Goal: Task Accomplishment & Management: Use online tool/utility

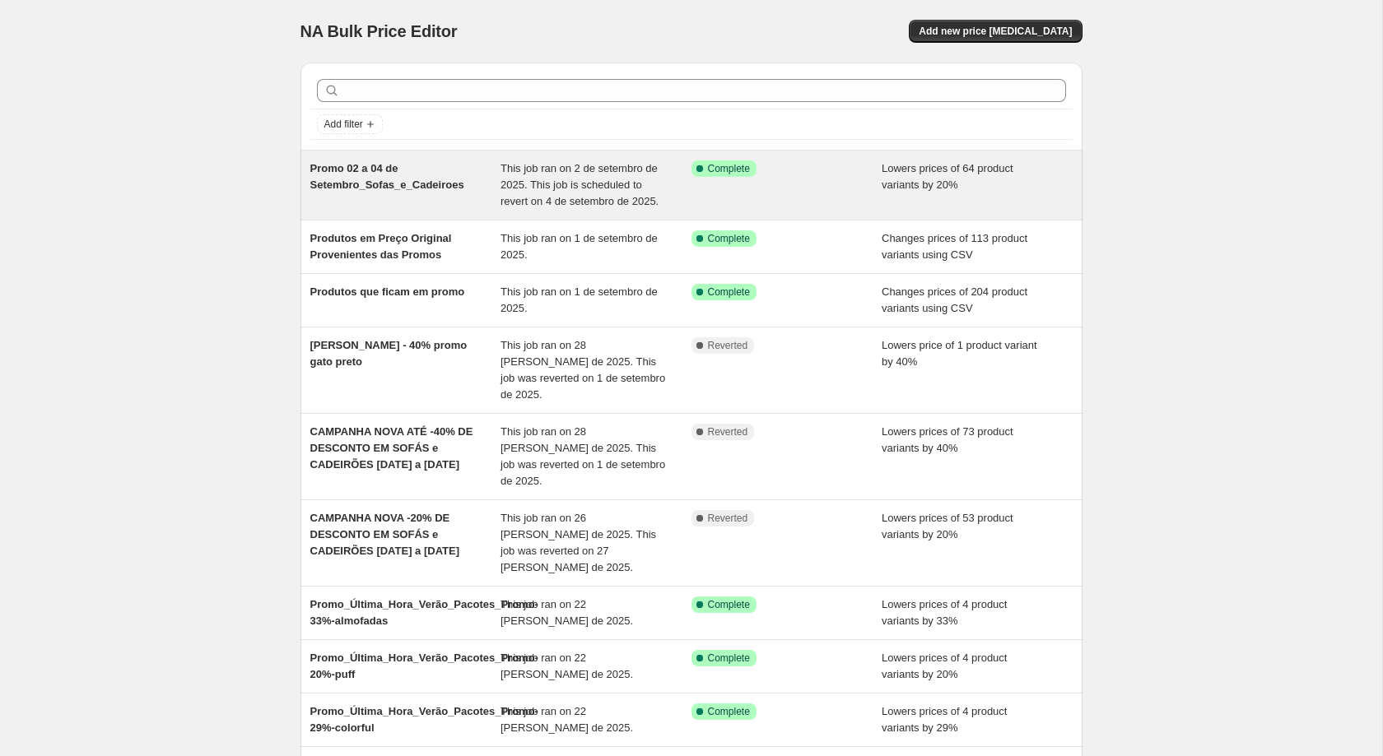
click at [798, 171] on div "Success Complete Complete" at bounding box center [774, 168] width 166 height 16
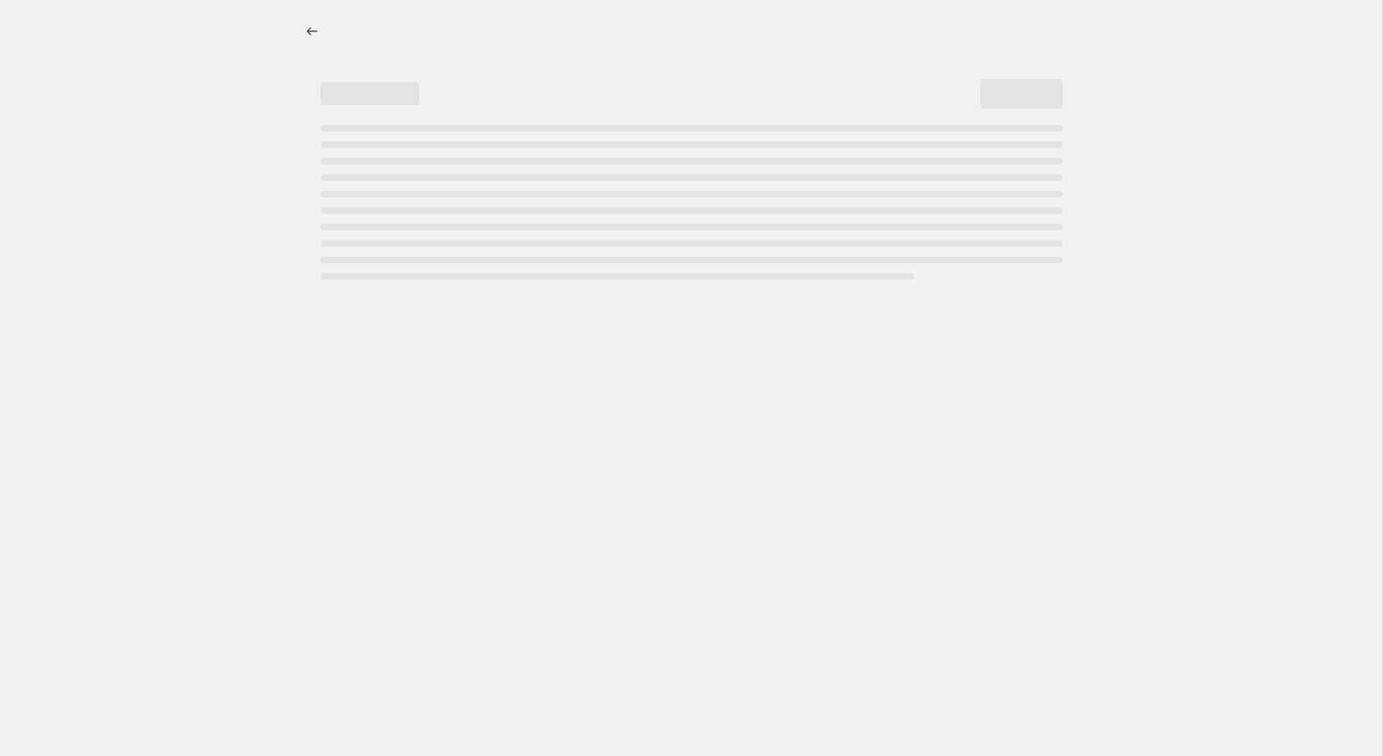
select select "percentage"
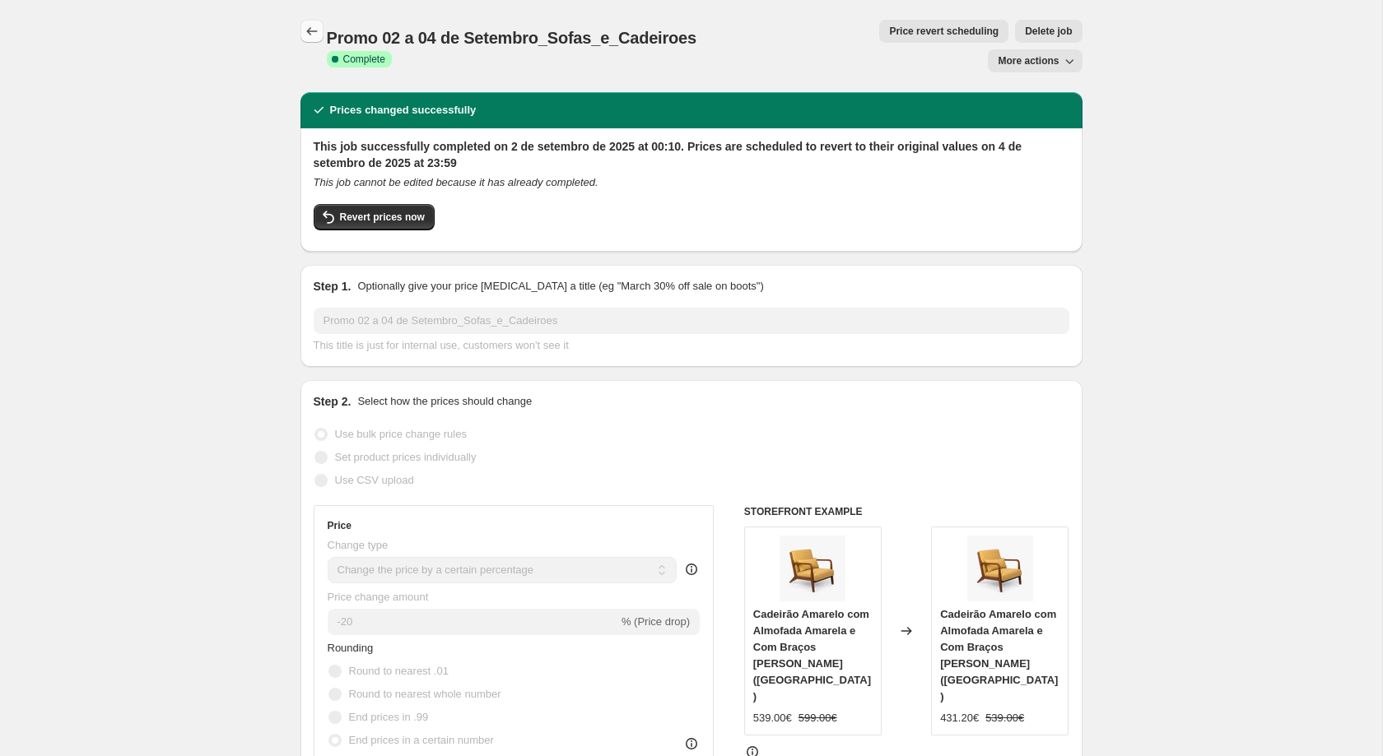
click at [309, 26] on icon "Price change jobs" at bounding box center [312, 31] width 16 height 16
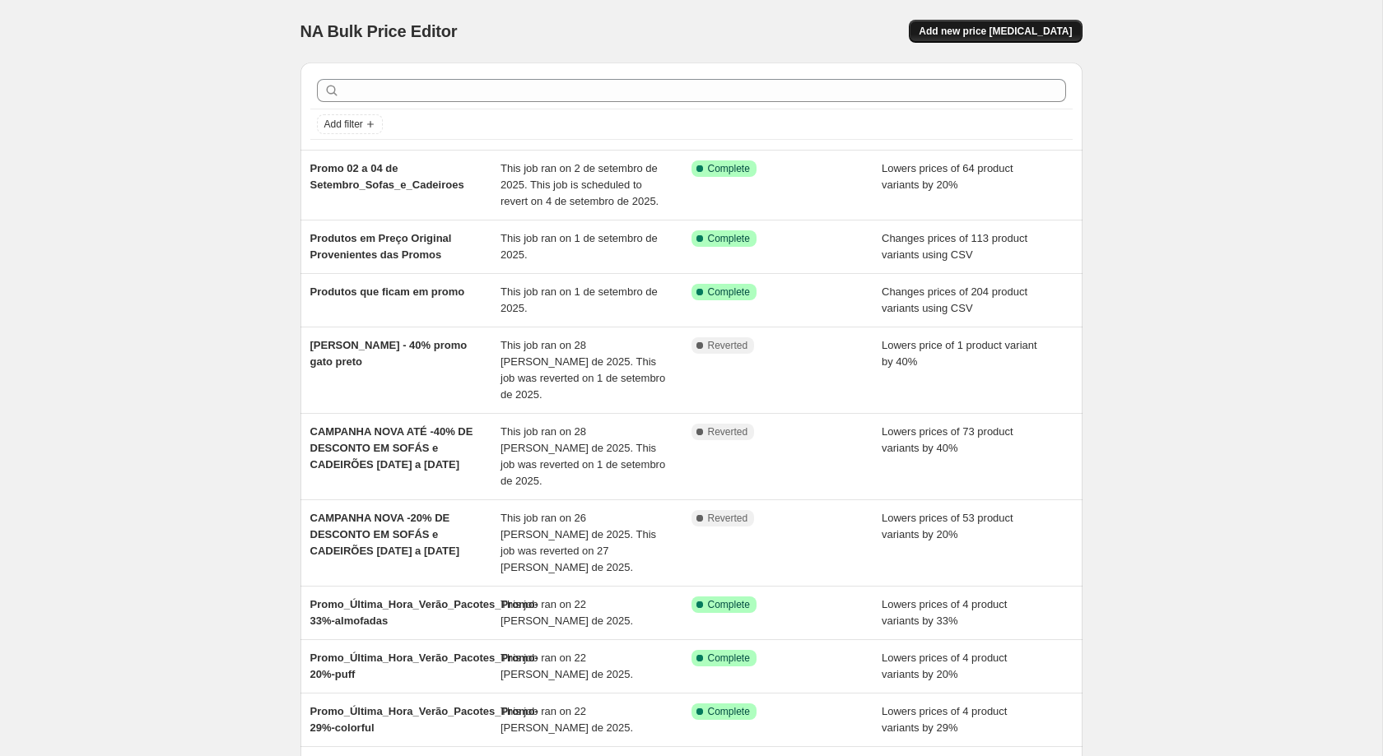
click at [1019, 26] on span "Add new price change job" at bounding box center [995, 31] width 153 height 13
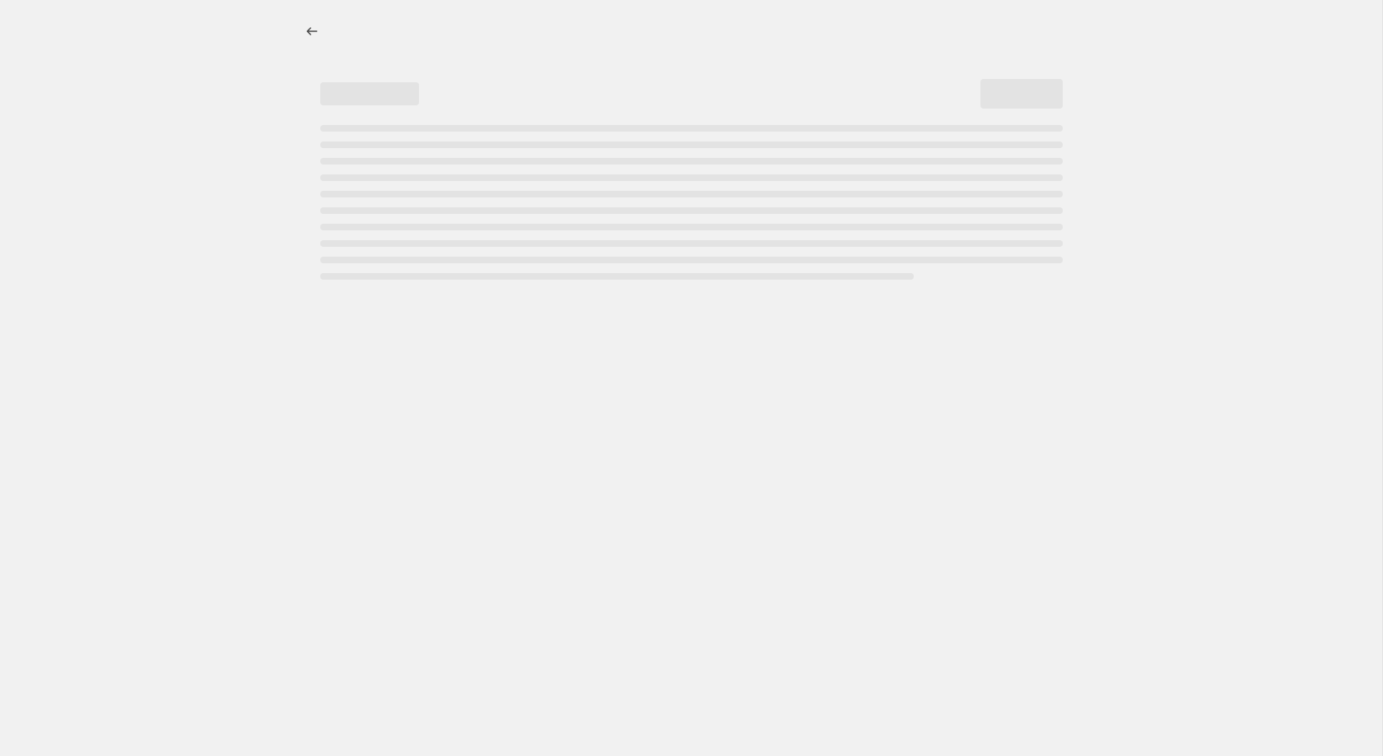
select select "percentage"
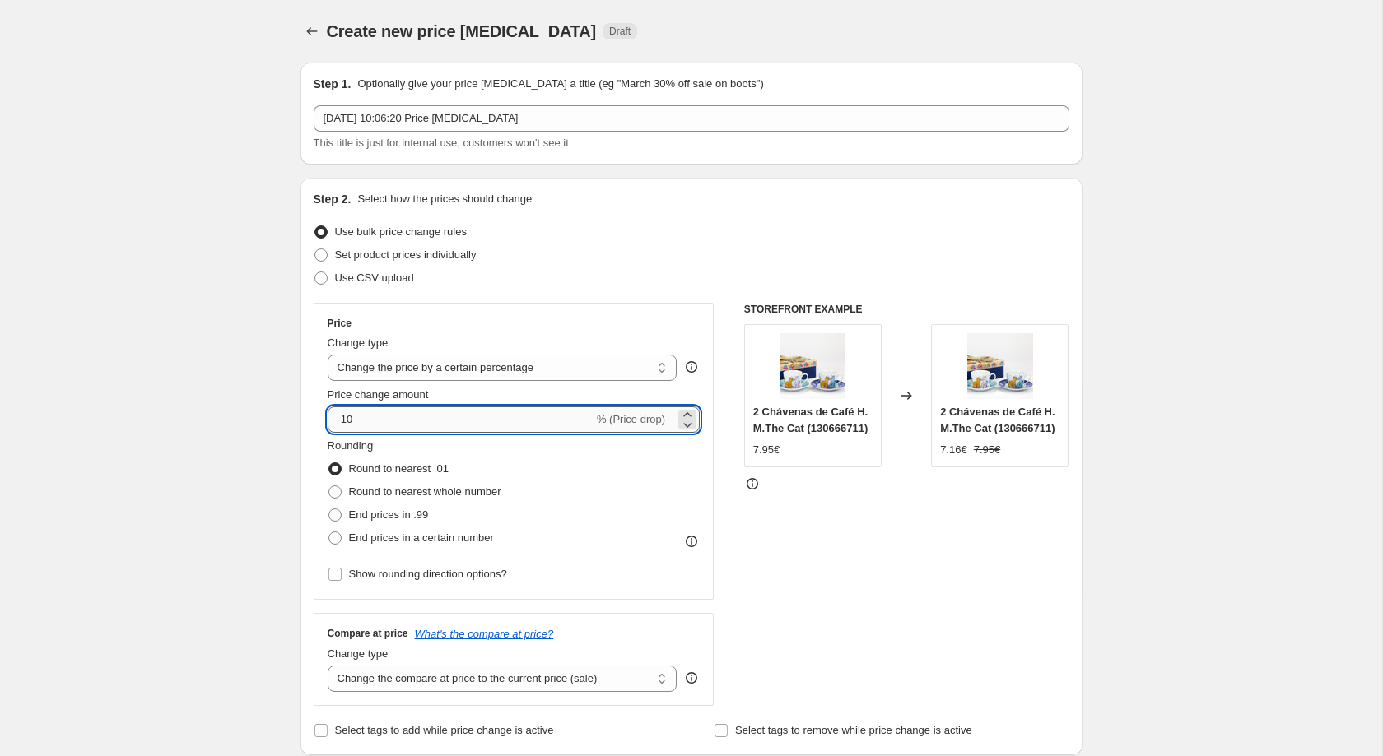
click at [382, 423] on input "-10" at bounding box center [461, 420] width 266 height 26
type input "-1"
type input "-30"
click at [392, 544] on span "End prices in a certain number" at bounding box center [421, 538] width 145 height 12
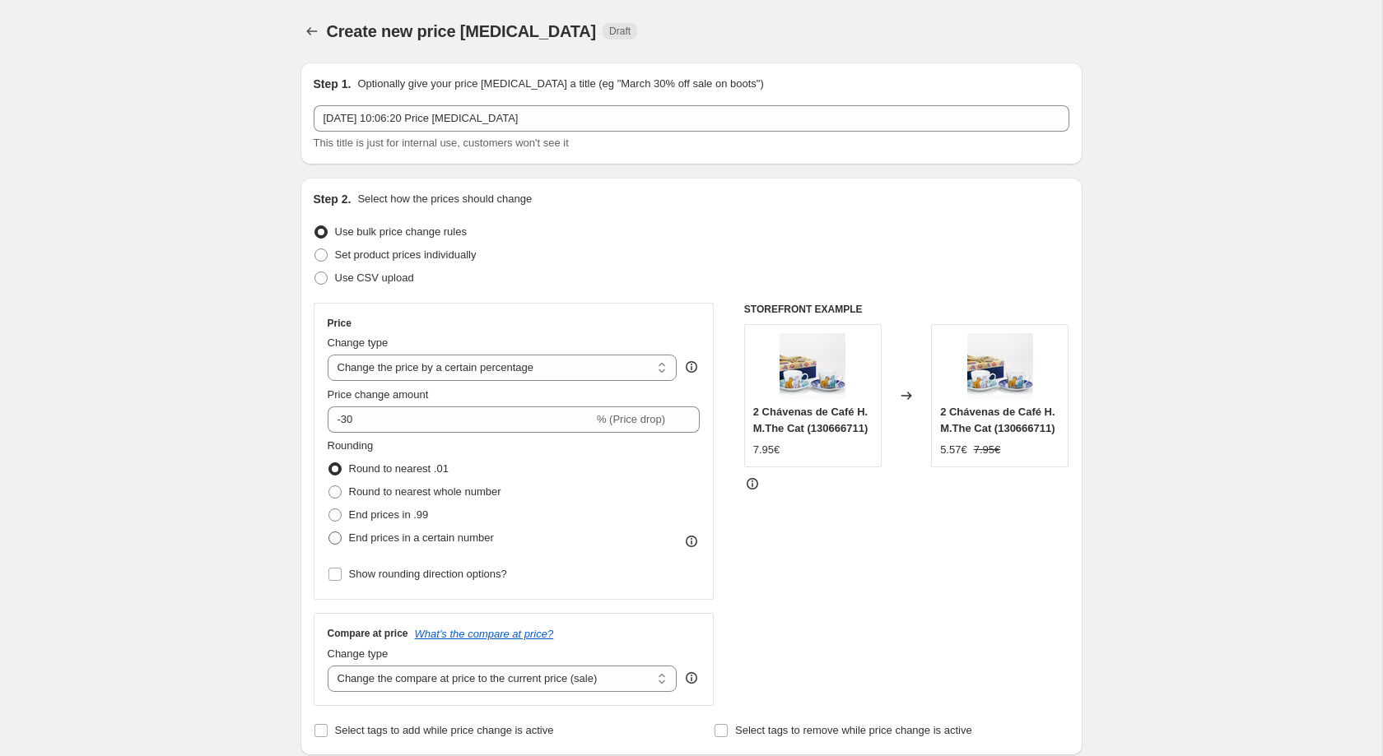
click at [329, 533] on input "End prices in a certain number" at bounding box center [328, 532] width 1 height 1
radio input "true"
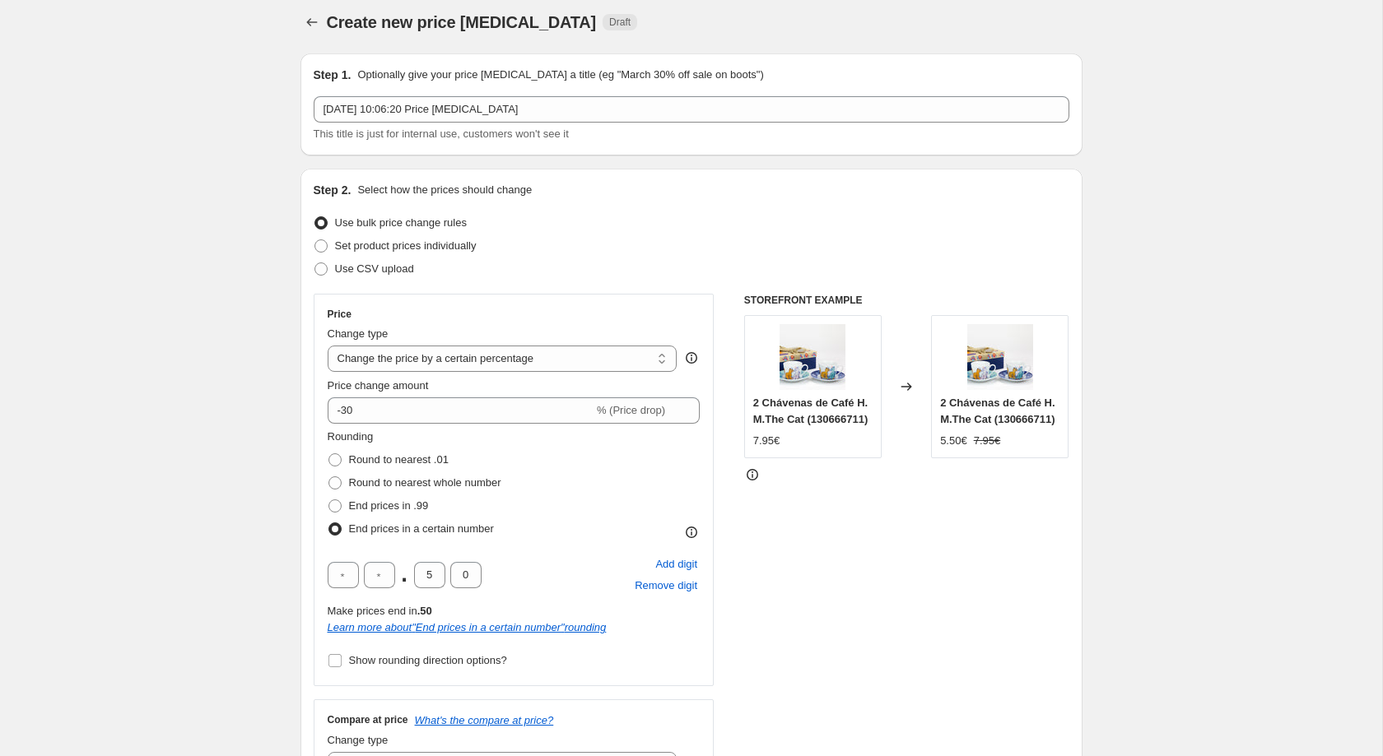
scroll to position [21, 0]
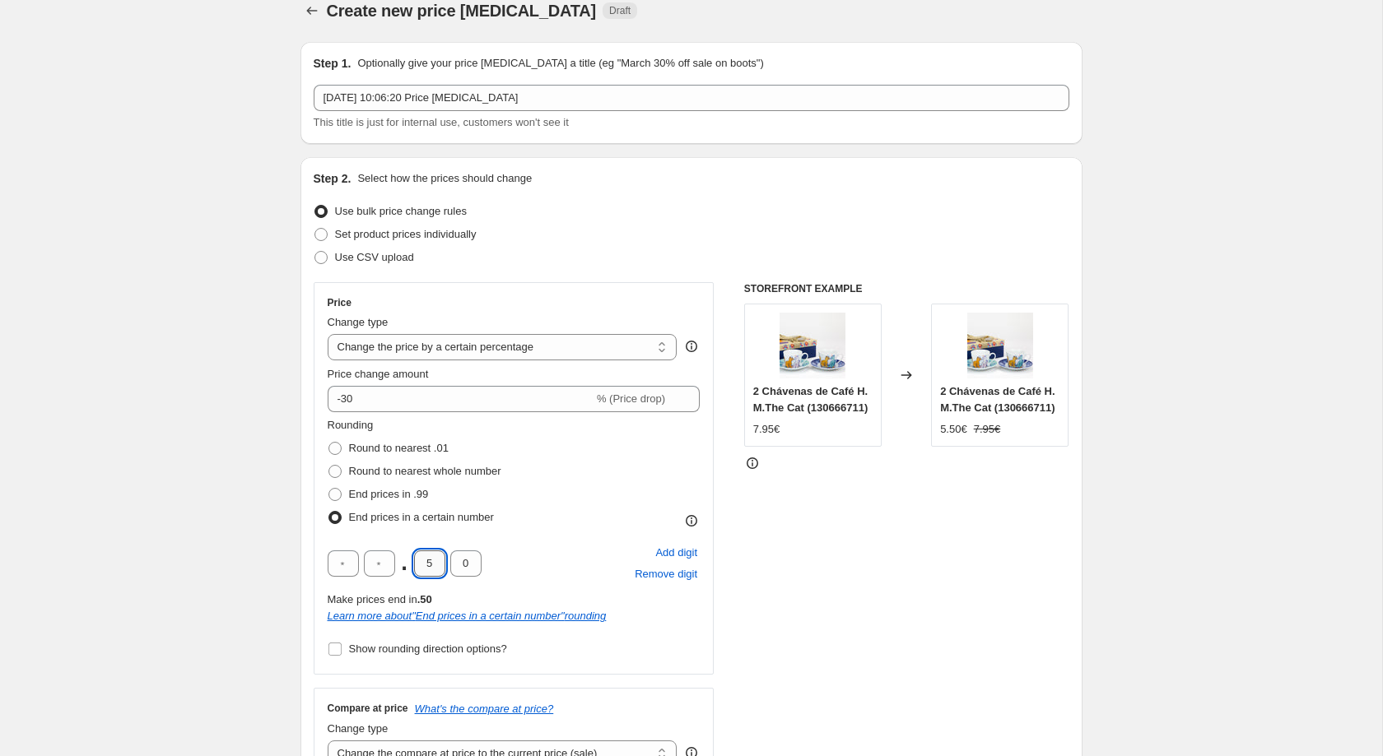
click at [423, 567] on input "5" at bounding box center [429, 564] width 31 height 26
type input "3"
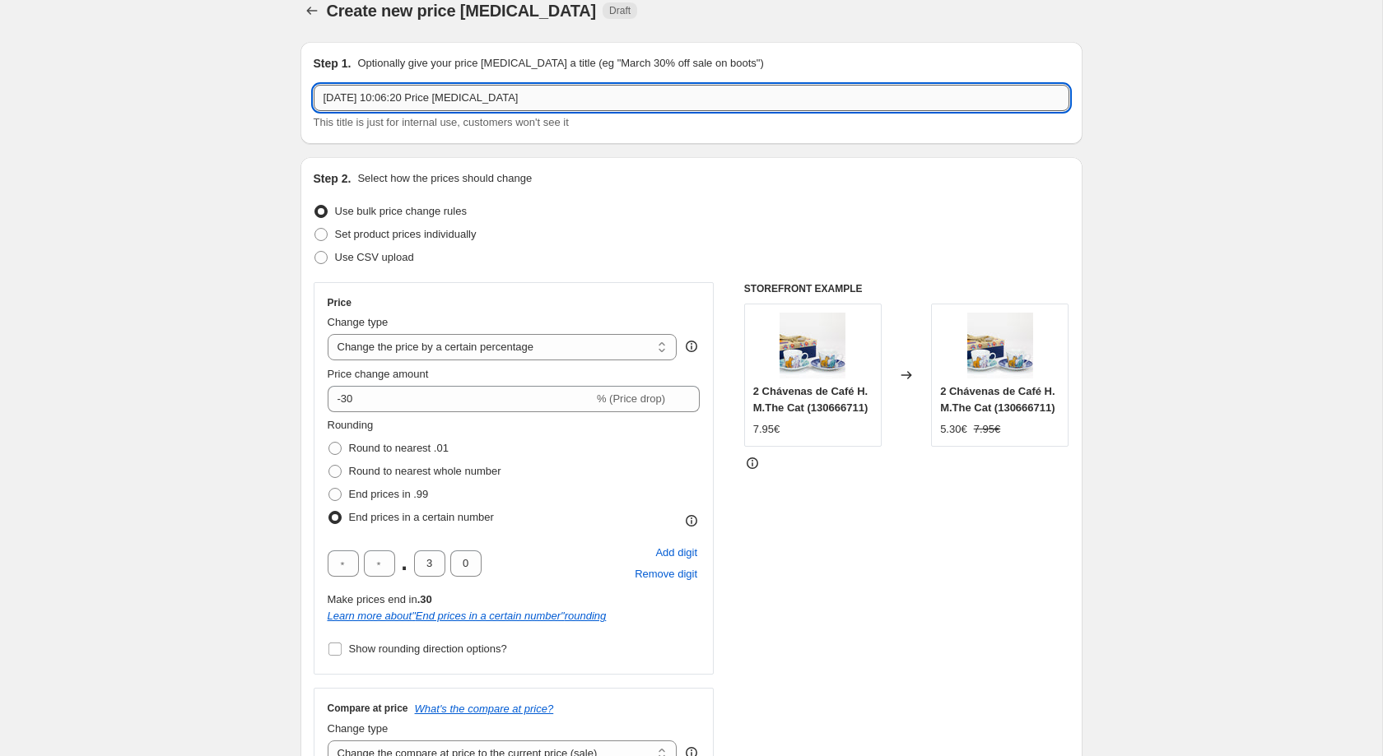
click at [504, 95] on input "4/09/2025, 10:06:20 Price change job" at bounding box center [692, 98] width 756 height 26
click at [504, 97] on input "4/09/2025, 10:06:20 Price change job" at bounding box center [692, 98] width 756 height 26
click at [417, 92] on input "Campanha_30%_sofás_e_cadeiroes" at bounding box center [692, 98] width 756 height 26
click at [454, 101] on input "Campanha_30%_sofas_e_cadeiroes" at bounding box center [692, 98] width 756 height 26
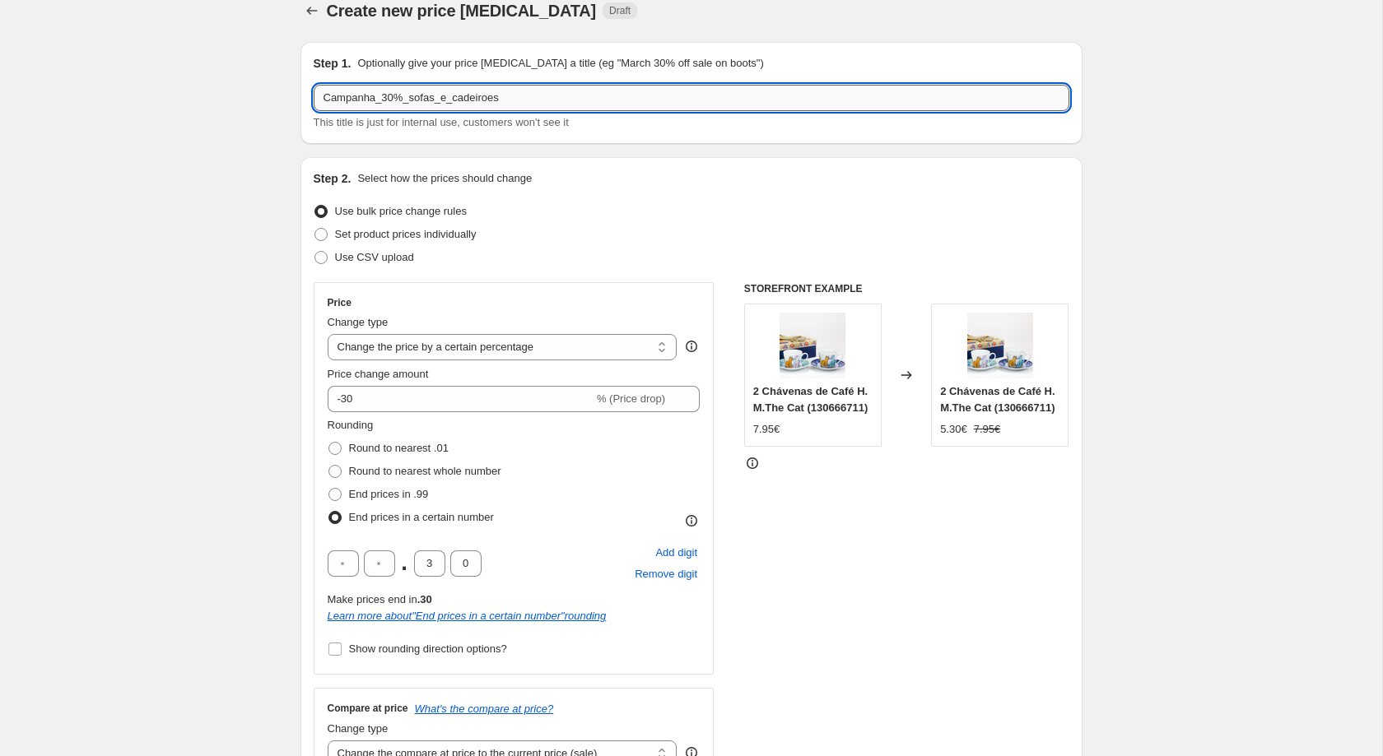
click at [491, 100] on input "Campanha_30%_sofas_e_cadeiroes" at bounding box center [692, 98] width 756 height 26
click at [320, 96] on input "Campanha_30%_sofas_e_cadeiro_a_09_setembro" at bounding box center [692, 98] width 756 height 26
type input "campanha_30%_sofas_e_cadeiro_a_09_setembro"
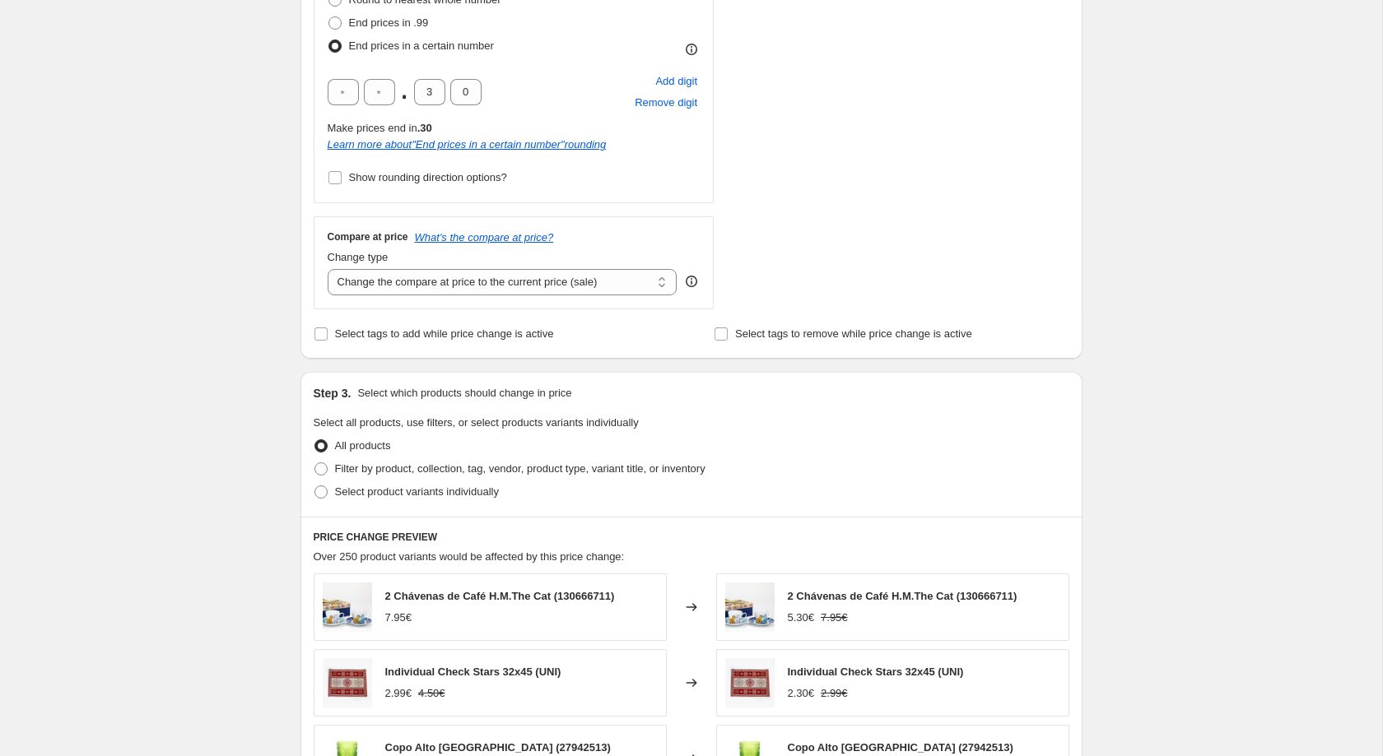
scroll to position [609, 0]
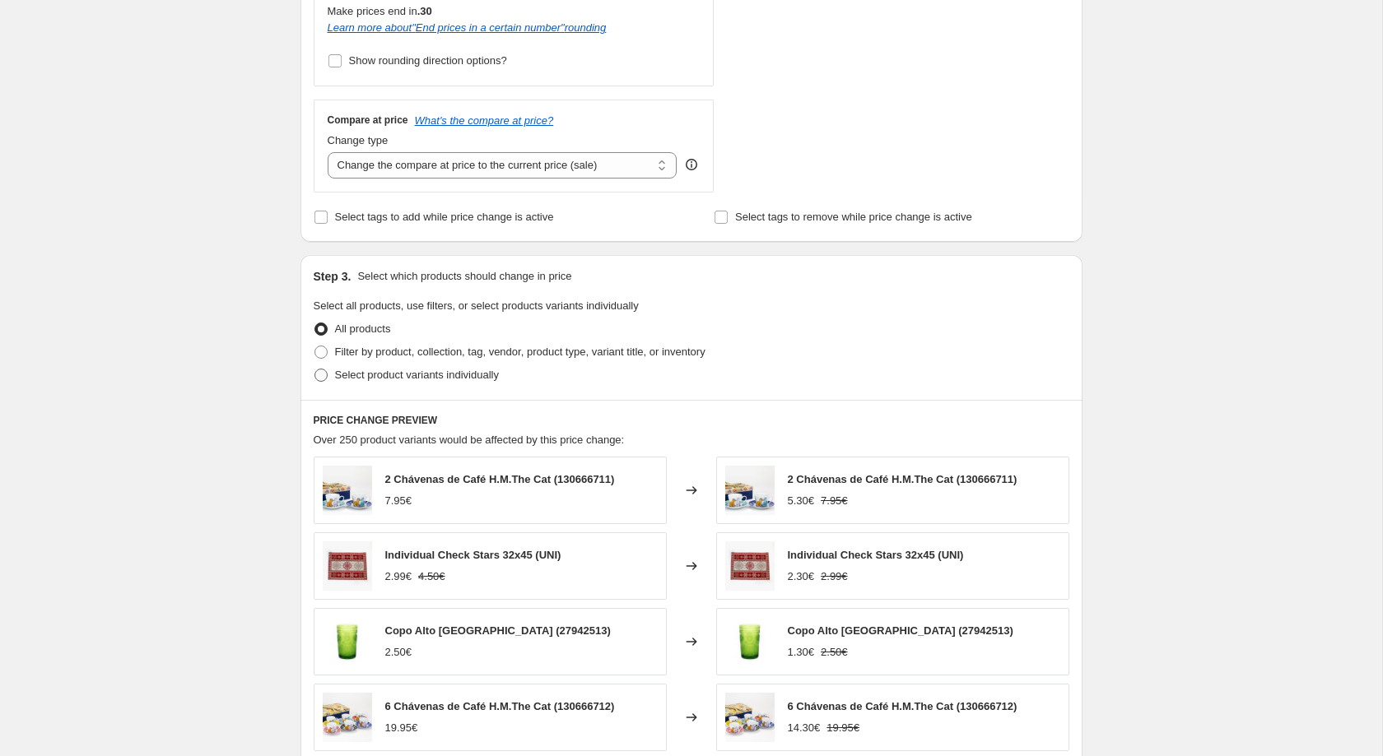
click at [357, 387] on label "Select product variants individually" at bounding box center [406, 375] width 185 height 23
click at [315, 370] on input "Select product variants individually" at bounding box center [314, 369] width 1 height 1
radio input "true"
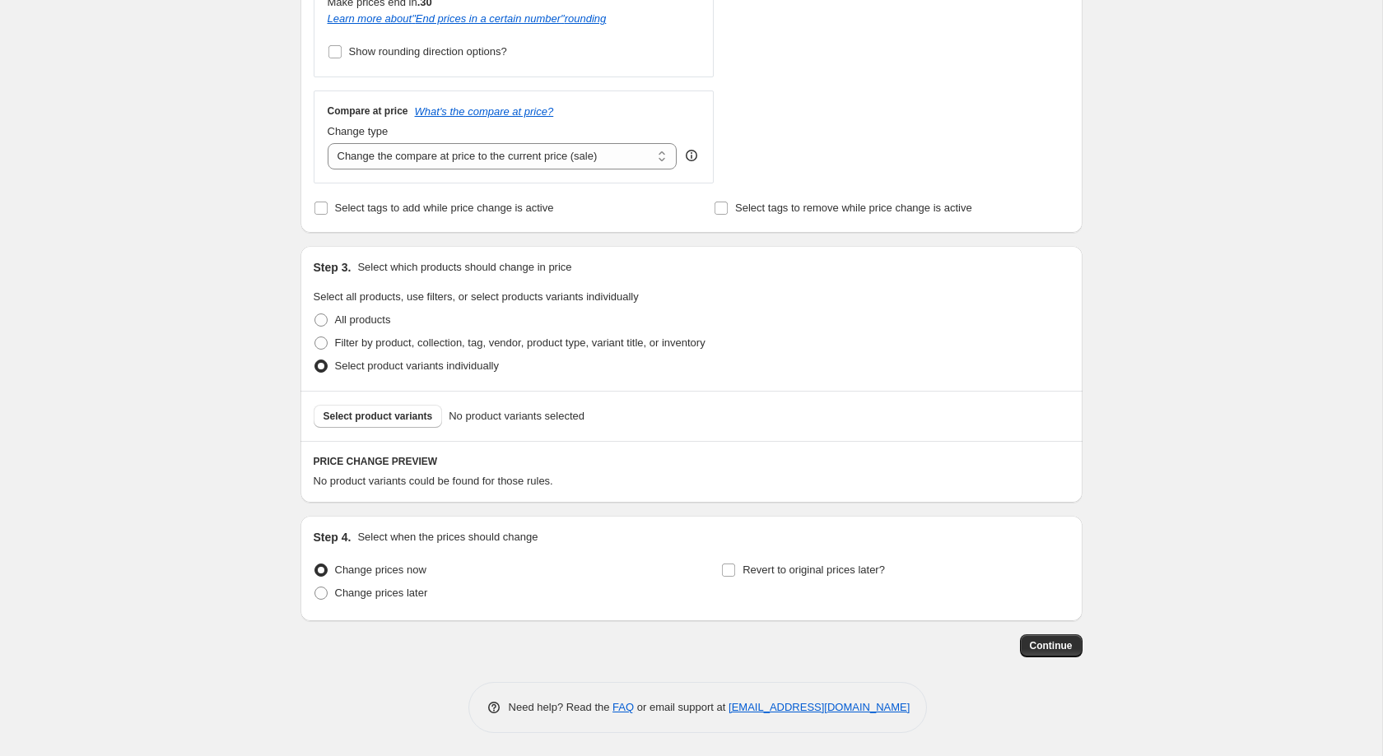
scroll to position [630, 0]
click at [736, 579] on label "Revert to original prices later?" at bounding box center [803, 568] width 164 height 23
click at [735, 575] on input "Revert to original prices later?" at bounding box center [728, 568] width 13 height 13
checkbox input "true"
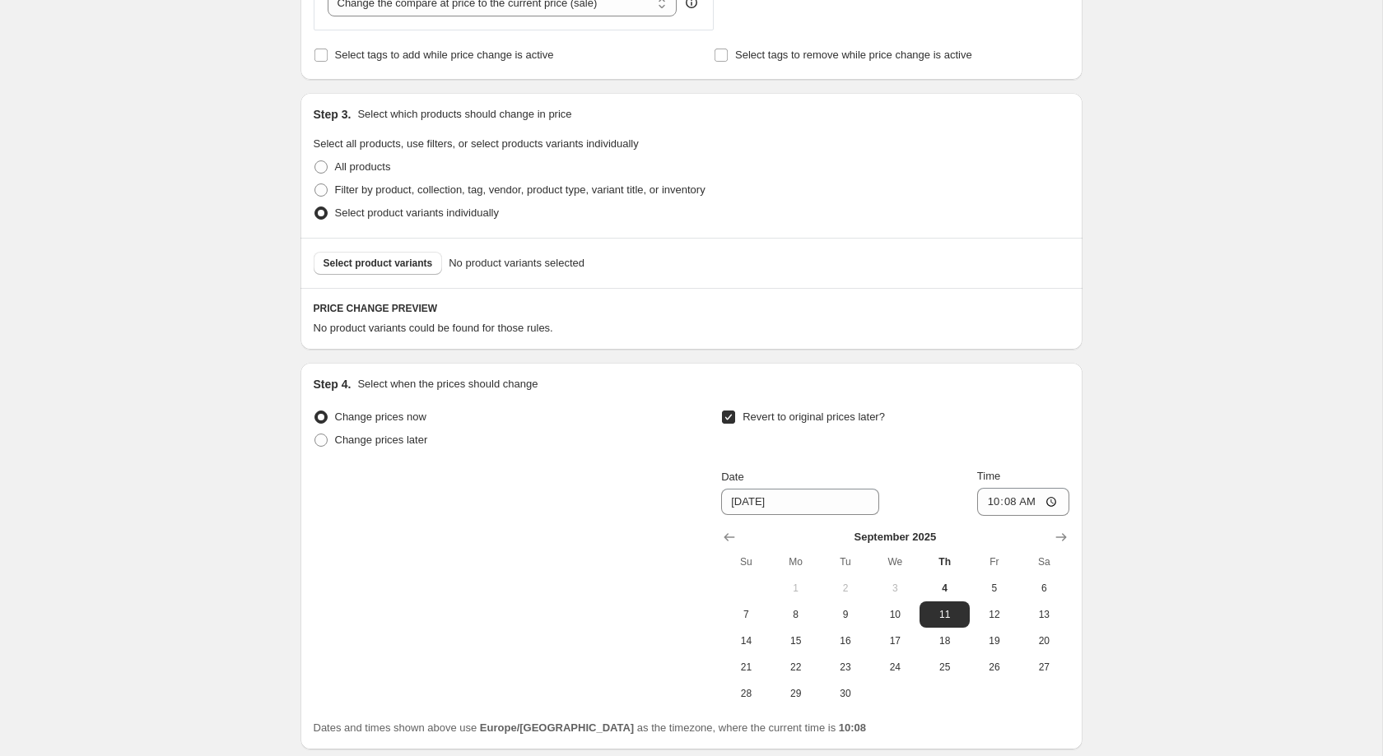
scroll to position [773, 0]
click at [807, 626] on button "8" at bounding box center [795, 613] width 49 height 26
type input "9/8/2025"
click at [1013, 514] on input "10:08" at bounding box center [1023, 500] width 92 height 28
type input "23:59"
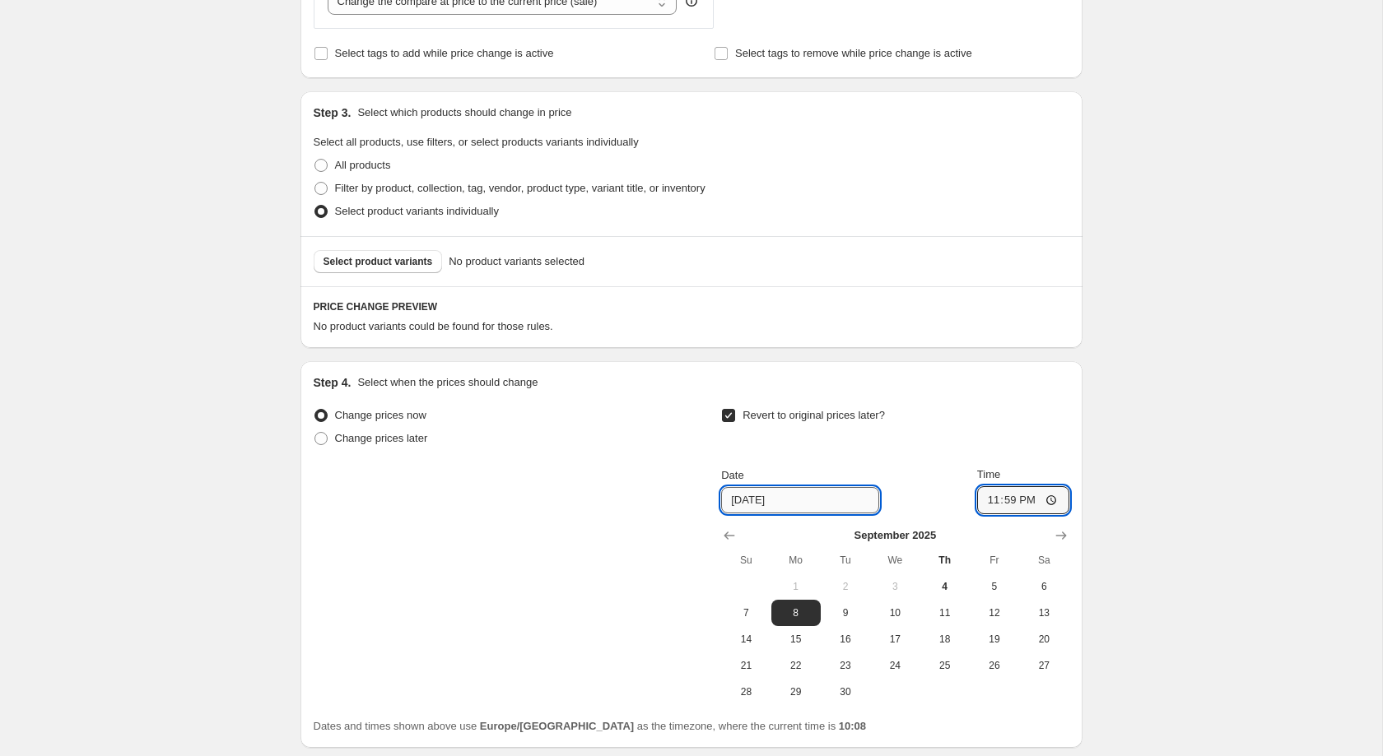
click at [795, 514] on input "9/8/2025" at bounding box center [800, 500] width 158 height 26
click at [491, 492] on div "Change prices now Change prices later Revert to original prices later? Date 9/8…" at bounding box center [692, 554] width 756 height 301
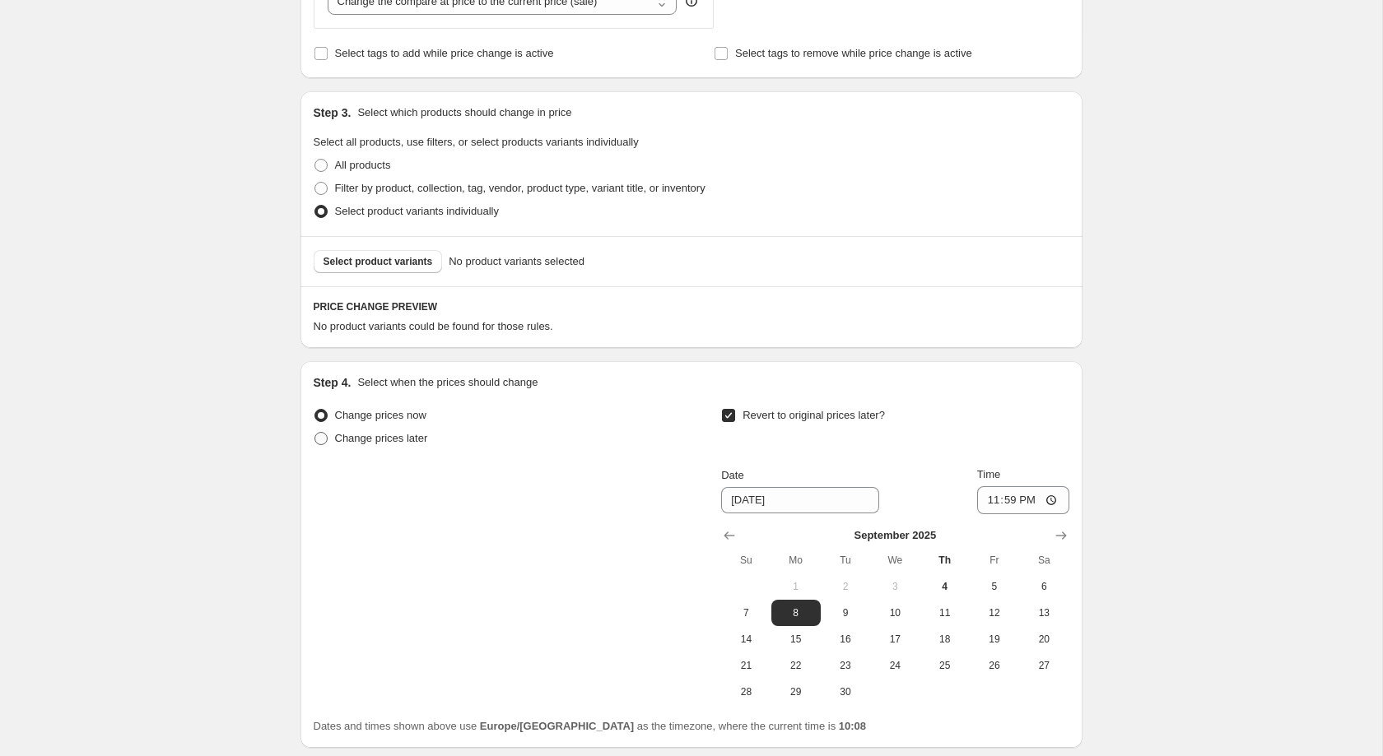
click at [377, 444] on span "Change prices later" at bounding box center [381, 438] width 93 height 12
click at [315, 433] on input "Change prices later" at bounding box center [314, 432] width 1 height 1
radio input "true"
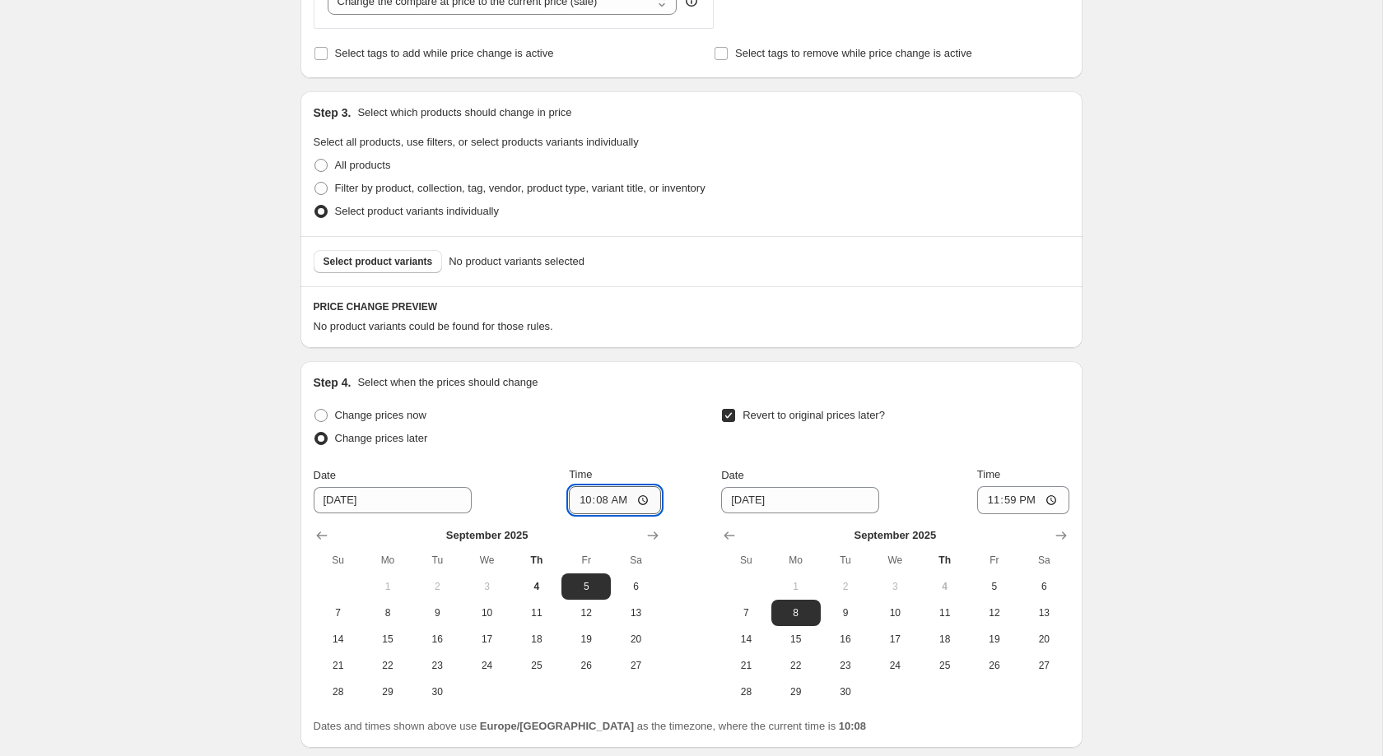
click at [598, 514] on input "10:08" at bounding box center [615, 500] width 92 height 28
type input "00:12"
type input "00:05"
click at [174, 594] on div "Create new price change job. This page is ready Create new price change job Dra…" at bounding box center [691, 56] width 1382 height 1658
click at [176, 593] on div "Create new price change job. This page is ready Create new price change job Dra…" at bounding box center [691, 56] width 1382 height 1658
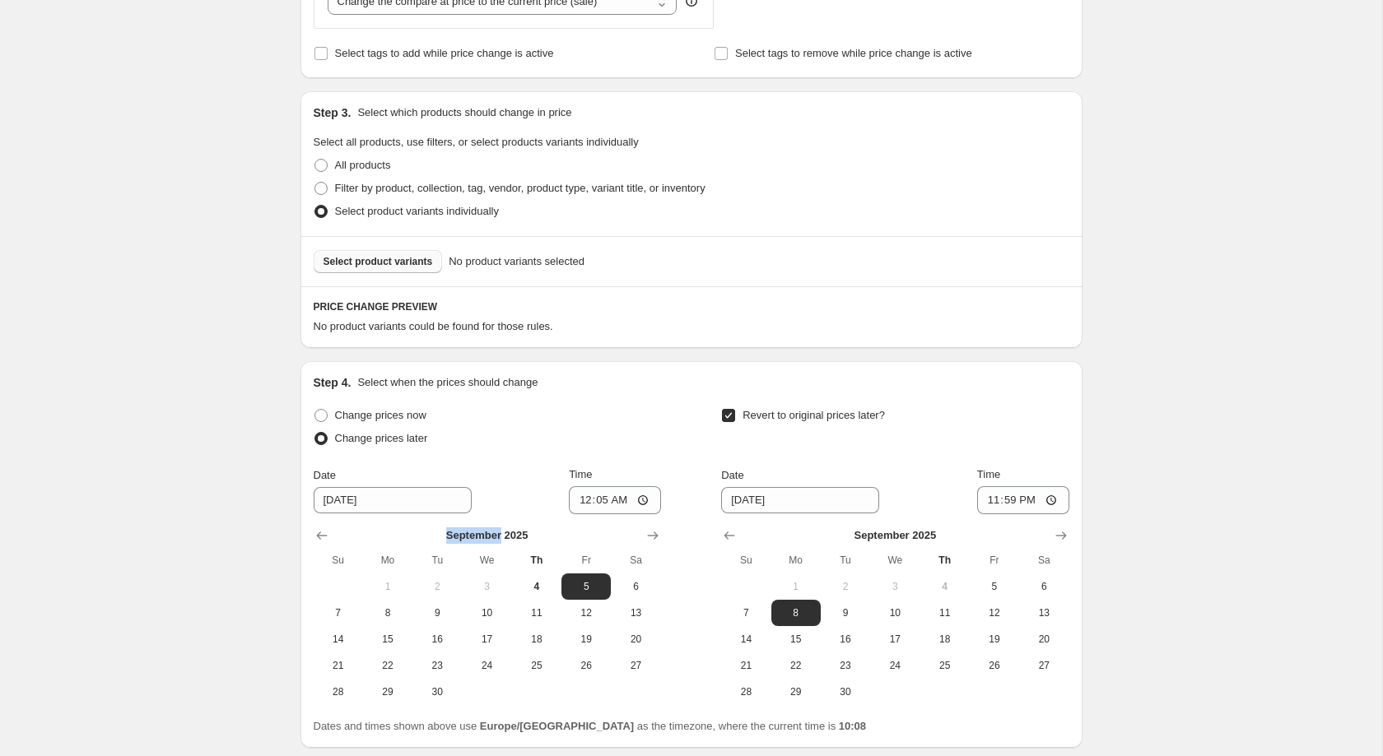
click at [379, 273] on button "Select product variants" at bounding box center [378, 261] width 129 height 23
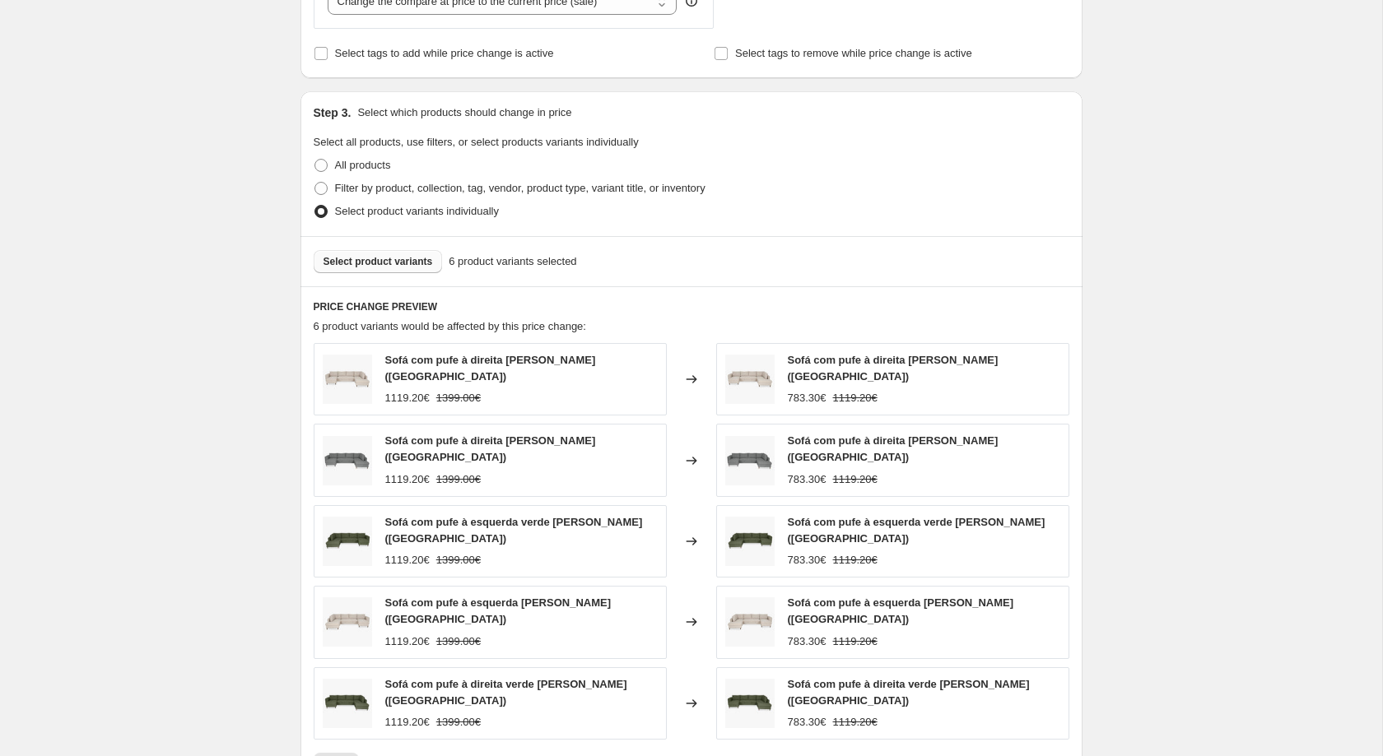
click at [426, 272] on button "Select product variants" at bounding box center [378, 261] width 129 height 23
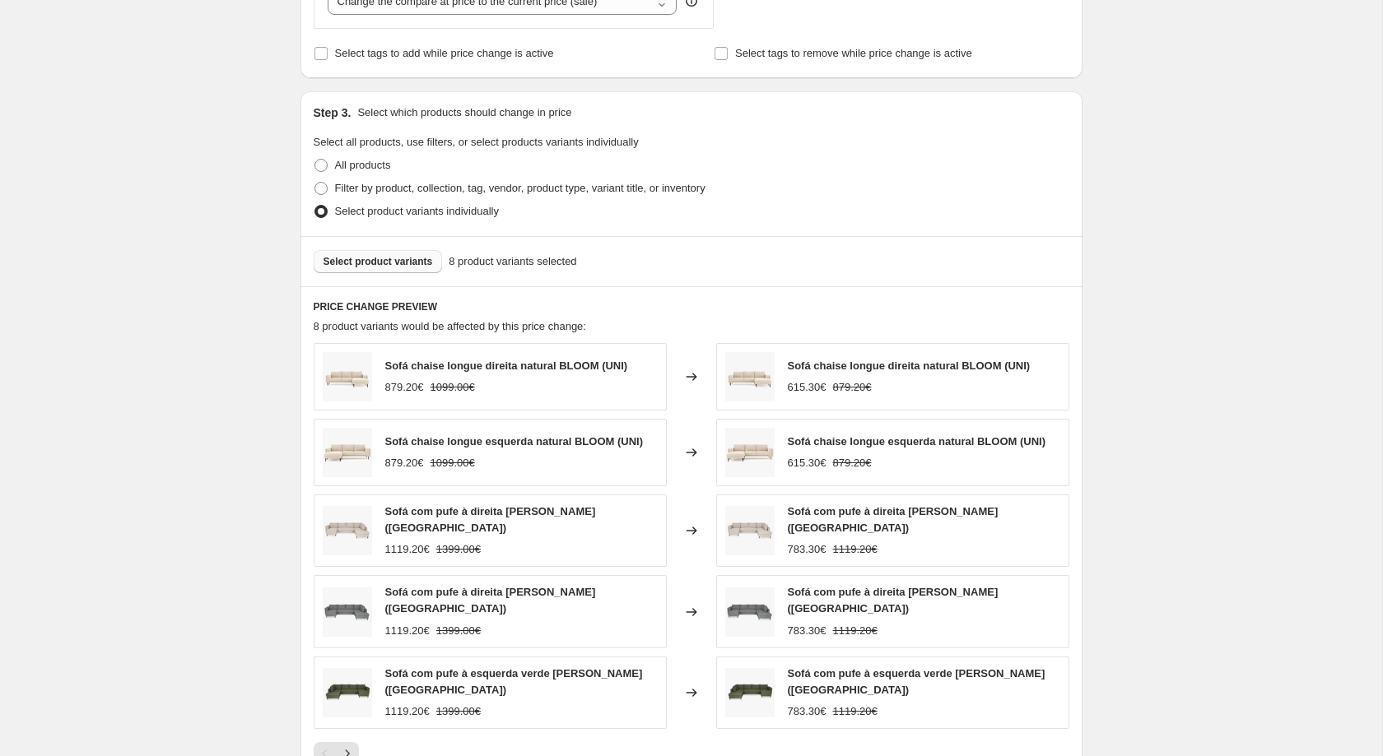
click at [416, 267] on span "Select product variants" at bounding box center [377, 261] width 109 height 13
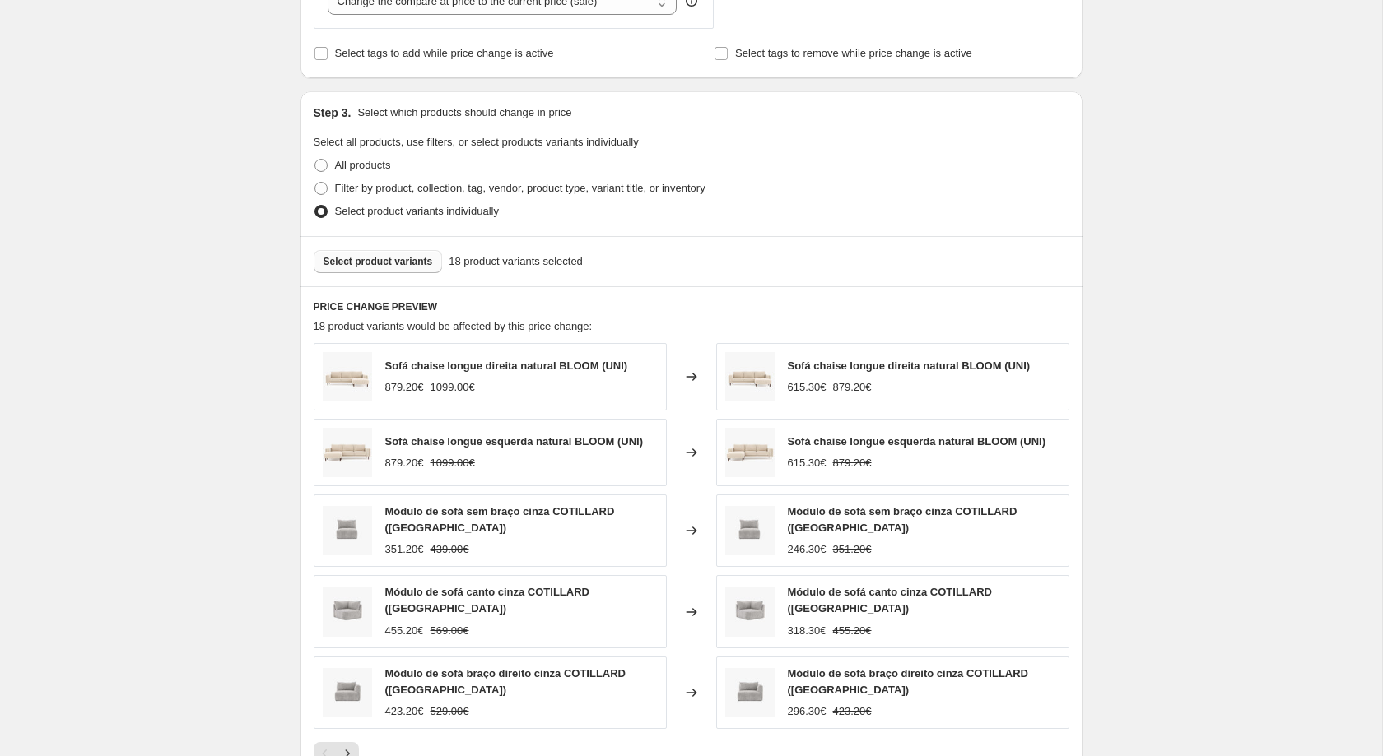
click at [416, 267] on span "Select product variants" at bounding box center [377, 261] width 109 height 13
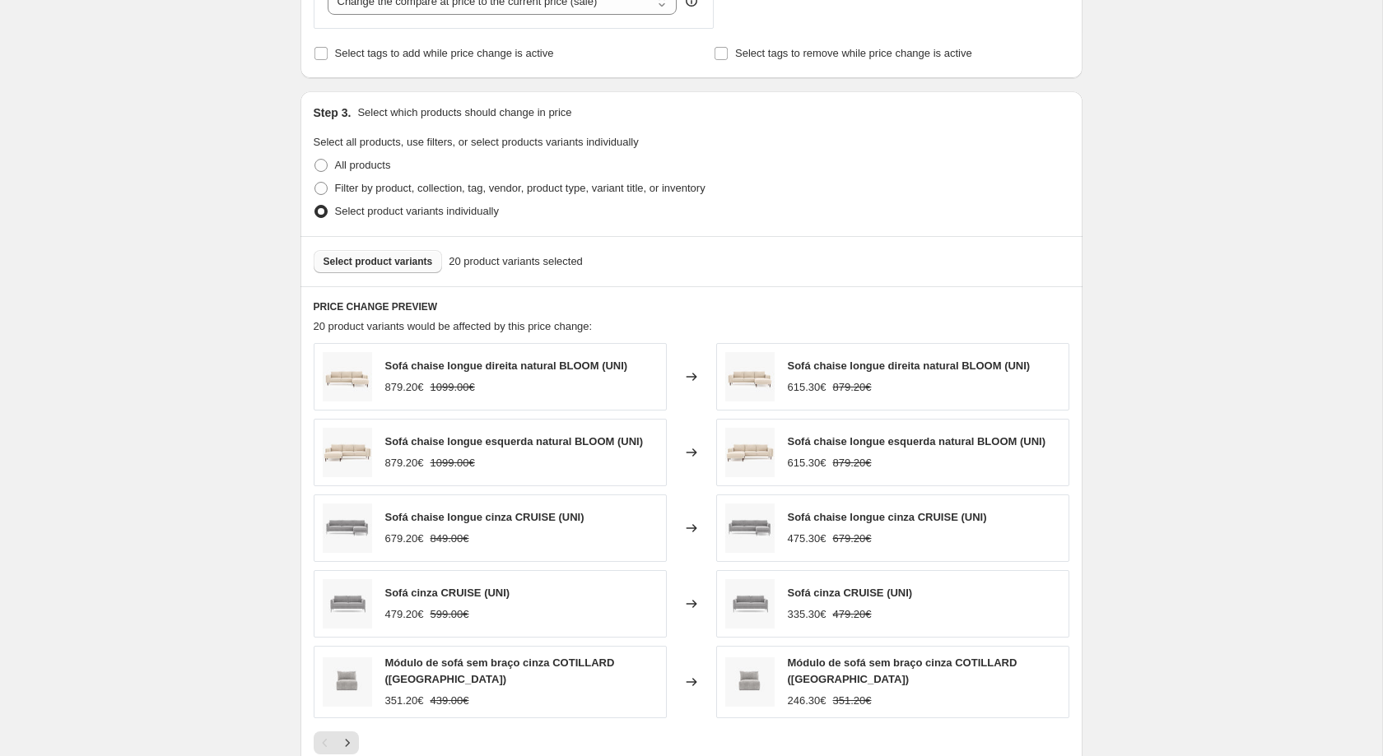
click at [377, 268] on span "Select product variants" at bounding box center [377, 261] width 109 height 13
click at [397, 257] on div "Select product variants 21 product variants selected" at bounding box center [691, 261] width 782 height 50
click at [398, 268] on span "Select product variants" at bounding box center [377, 261] width 109 height 13
click at [398, 246] on div "Select product variants 26 product variants selected" at bounding box center [691, 261] width 782 height 50
click at [408, 266] on span "Select product variants" at bounding box center [377, 261] width 109 height 13
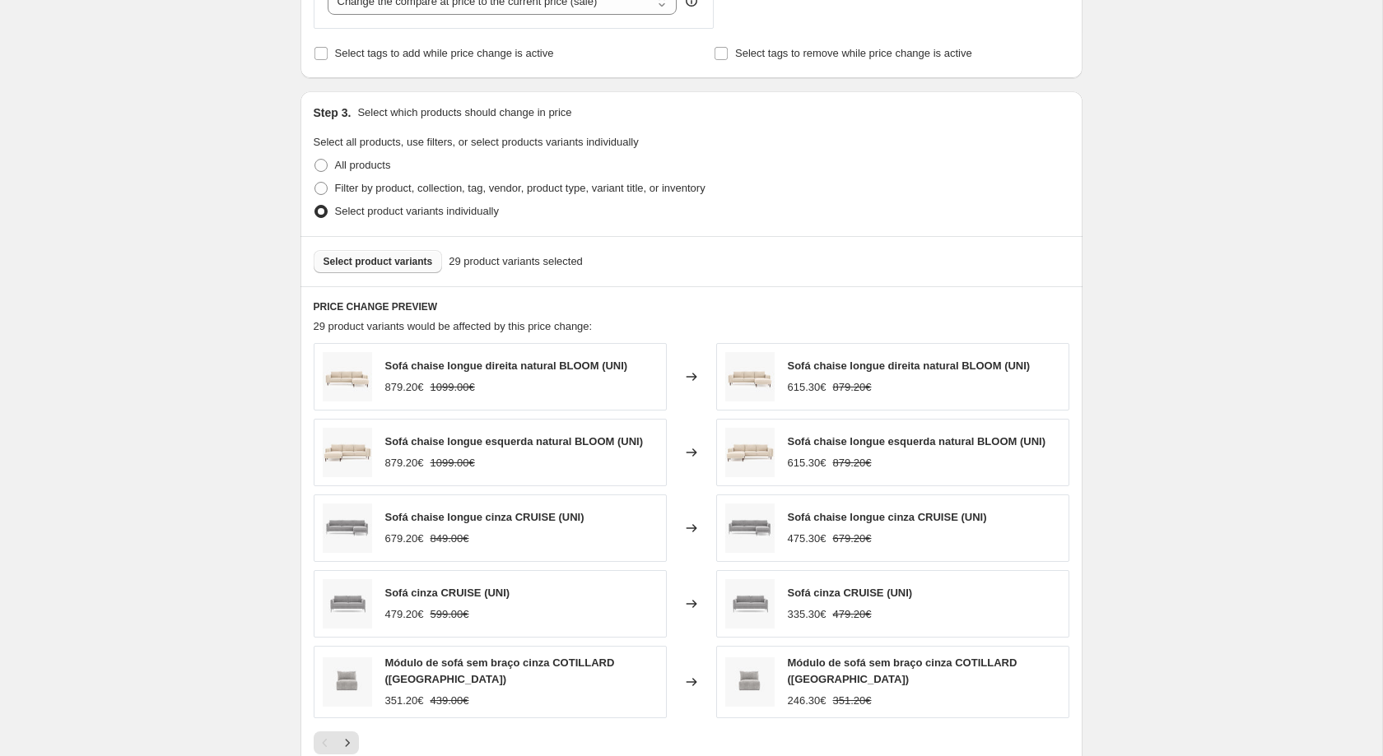
click at [422, 268] on span "Select product variants" at bounding box center [377, 261] width 109 height 13
click at [387, 268] on span "Select product variants" at bounding box center [377, 261] width 109 height 13
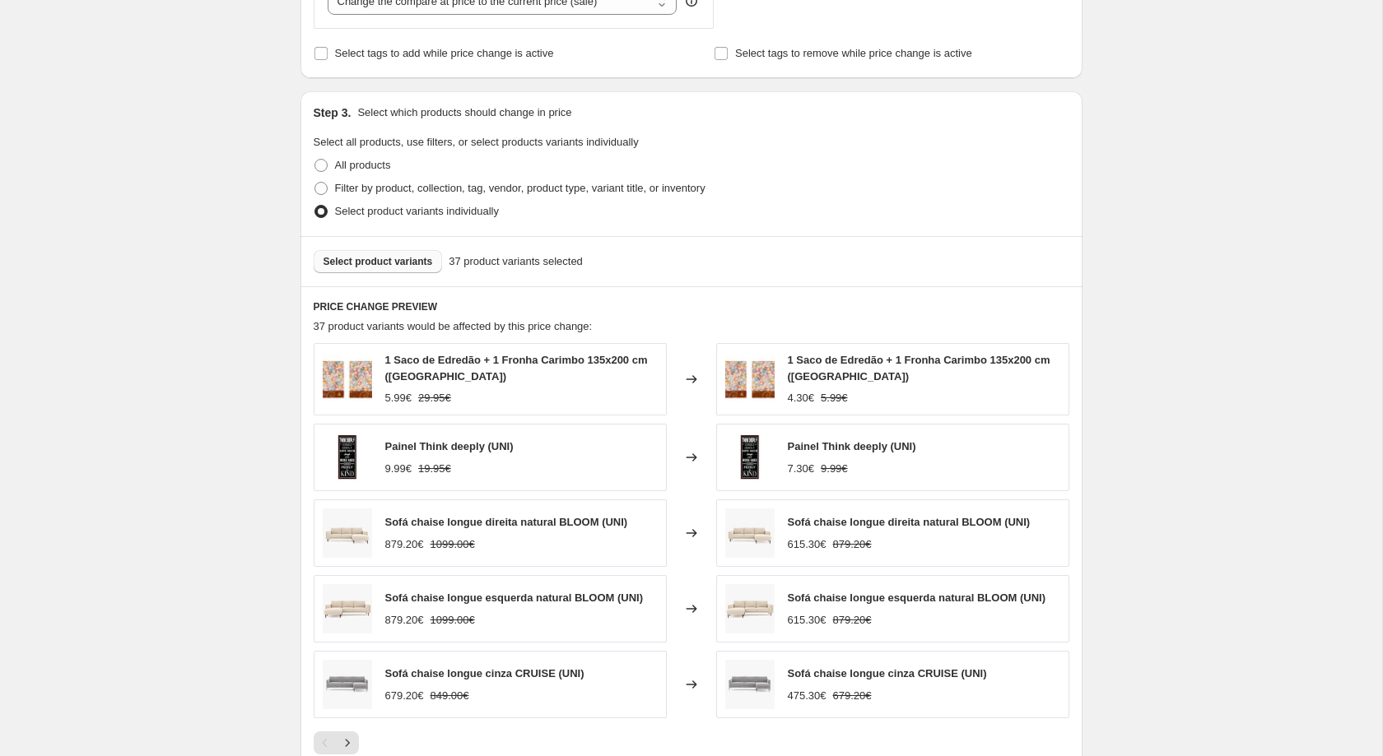
click at [440, 267] on div "Select product variants 37 product variants selected" at bounding box center [692, 261] width 756 height 23
click at [429, 267] on button "Select product variants" at bounding box center [378, 261] width 129 height 23
click at [356, 273] on button "Select product variants" at bounding box center [378, 261] width 129 height 23
drag, startPoint x: 383, startPoint y: 372, endPoint x: 554, endPoint y: 384, distance: 171.6
click at [554, 384] on div "1 Saco de Edredão + 1 Fronha Carimbo 135x200 cm (UNI) 5.99€ 29.95€" at bounding box center [490, 379] width 353 height 72
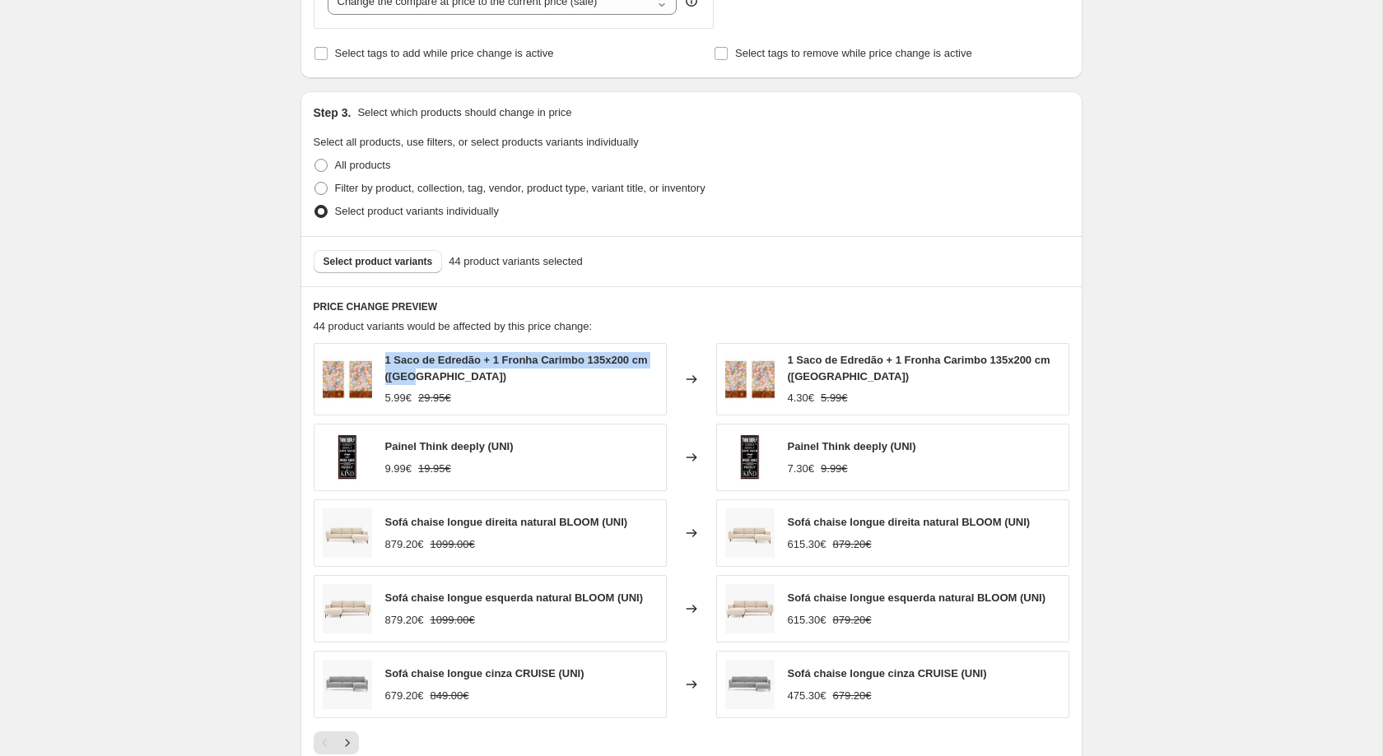
copy span "1 Saco de Edredão + 1 Fronha Carimbo 135x200 cm (UNI)"
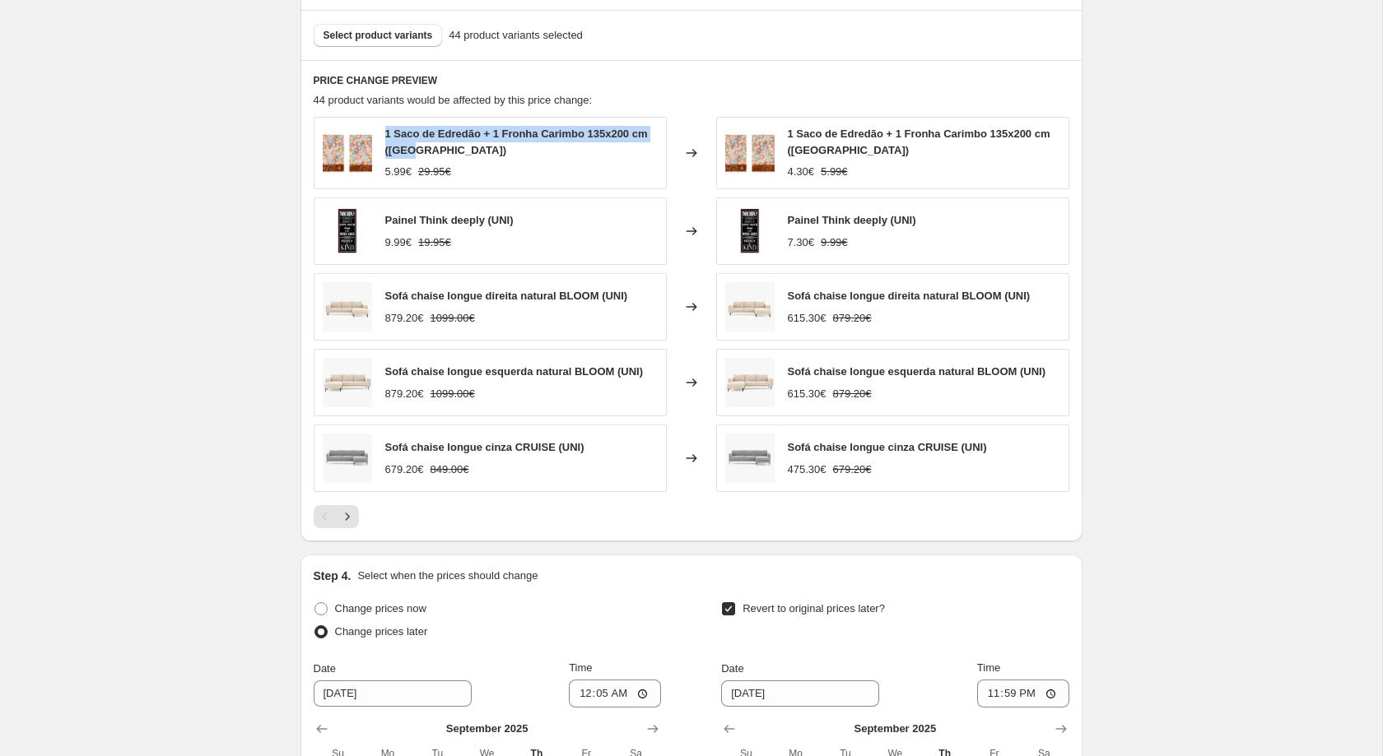
scroll to position [985, 0]
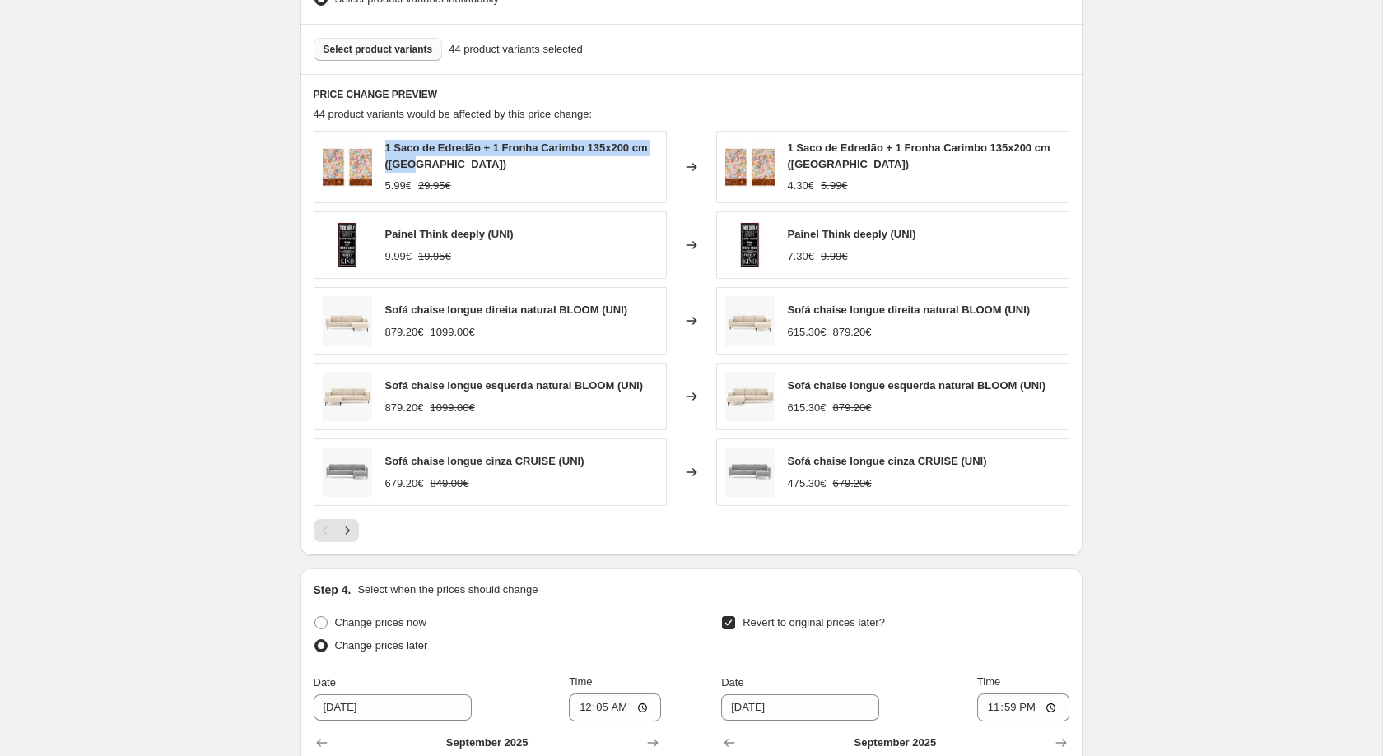
click at [399, 61] on button "Select product variants" at bounding box center [378, 49] width 129 height 23
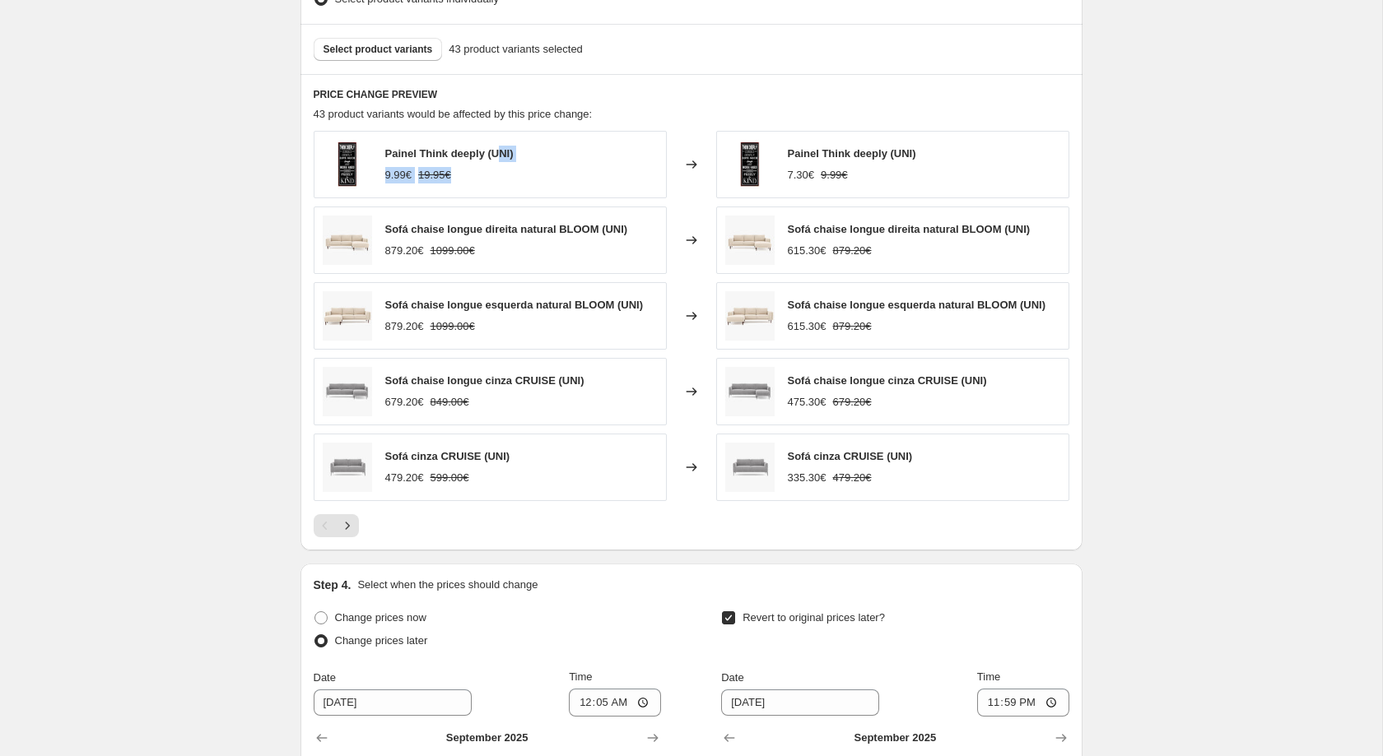
drag, startPoint x: 535, startPoint y: 173, endPoint x: 495, endPoint y: 150, distance: 45.7
click at [495, 150] on div "Painel Think deeply (UNI) 9.99€ 19.95€" at bounding box center [490, 164] width 353 height 67
drag, startPoint x: 378, startPoint y: 152, endPoint x: 519, endPoint y: 164, distance: 142.0
click at [519, 164] on div "Painel Think deeply (UNI) 9.99€ 19.95€" at bounding box center [490, 164] width 353 height 67
drag, startPoint x: 519, startPoint y: 164, endPoint x: 383, endPoint y: 157, distance: 136.8
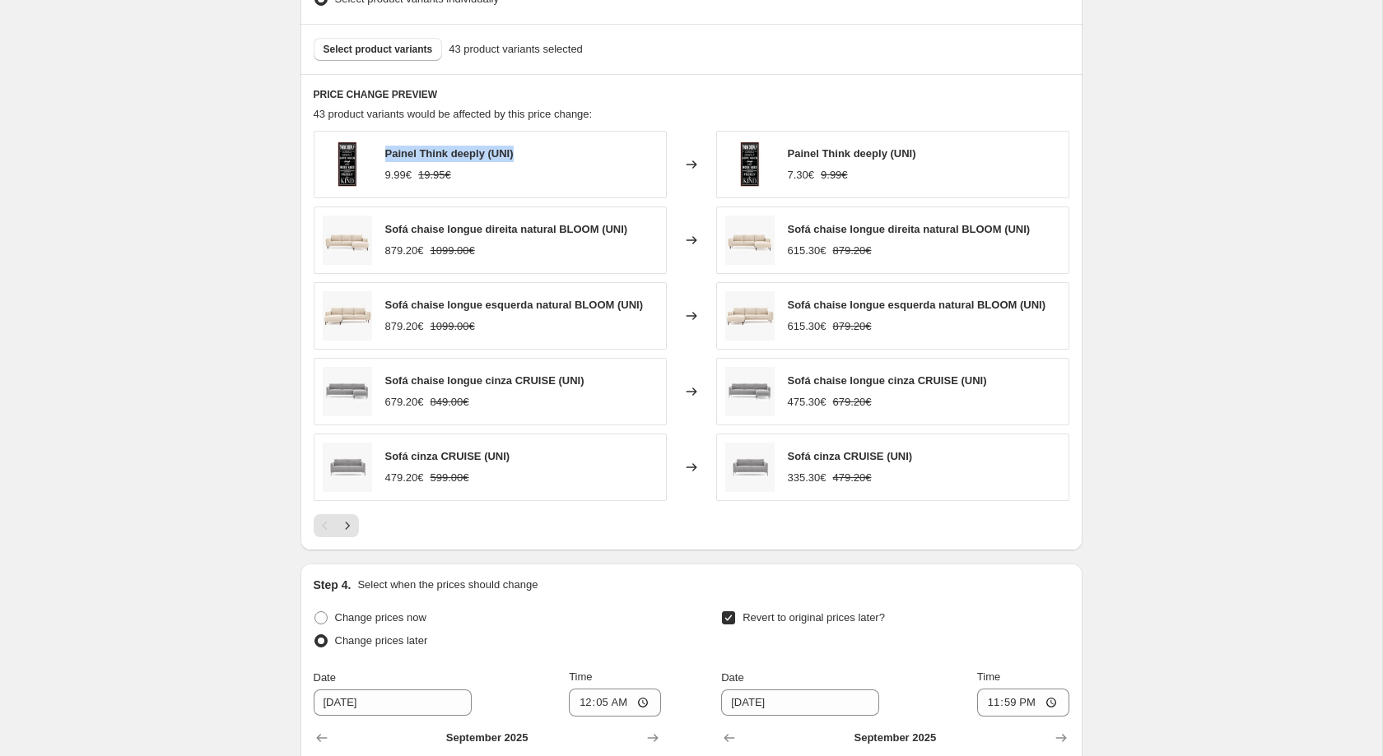
click at [383, 157] on div "Painel Think deeply (UNI) 9.99€ 19.95€" at bounding box center [490, 164] width 353 height 67
copy span "Painel Think deeply (UNI)"
click at [410, 56] on span "Select product variants" at bounding box center [377, 49] width 109 height 13
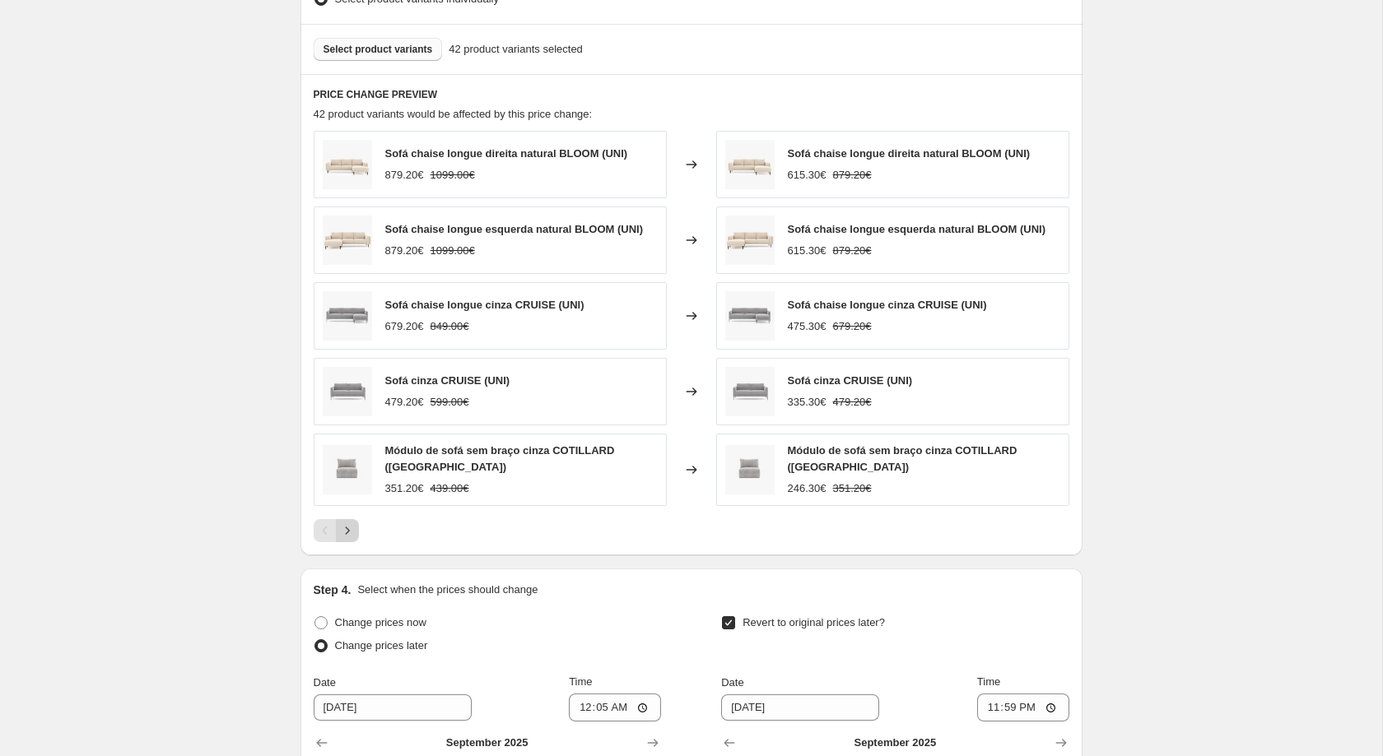
click at [343, 537] on icon "Next" at bounding box center [347, 531] width 16 height 16
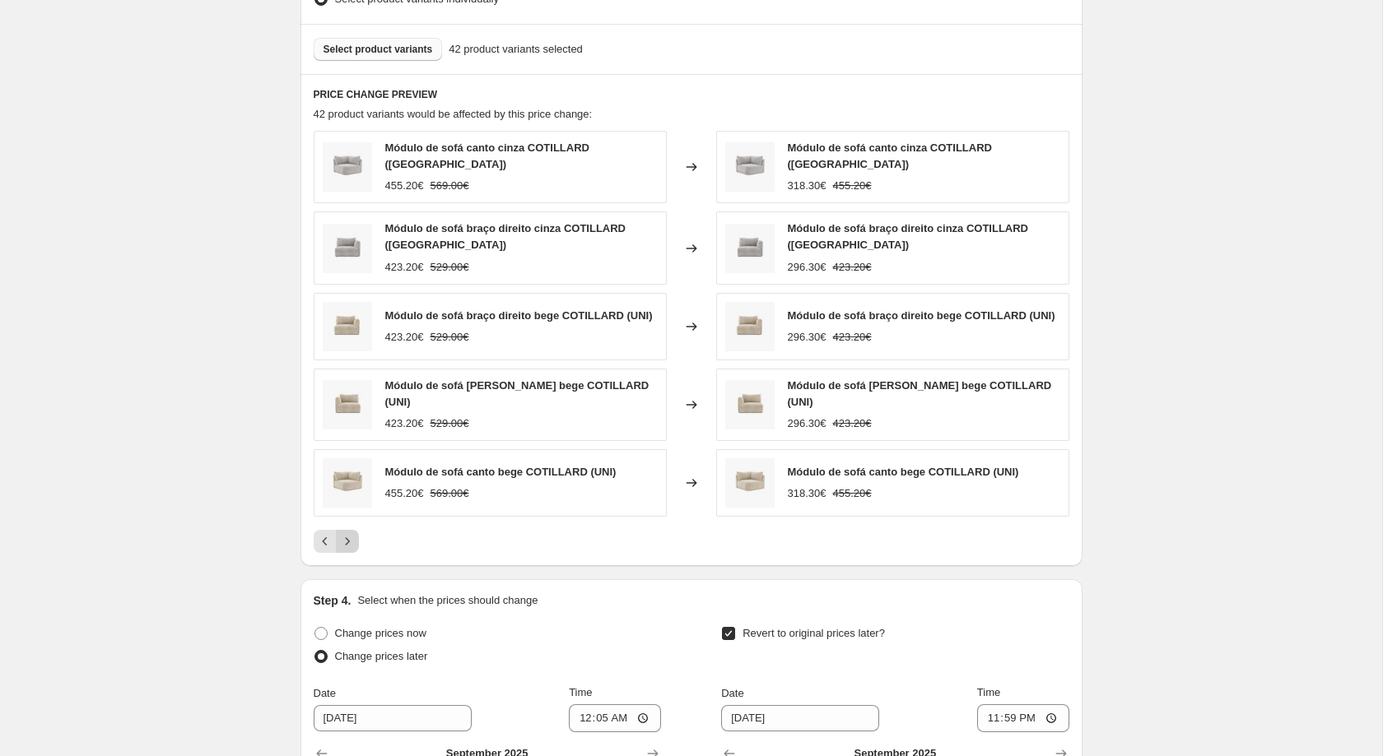
click at [343, 537] on icon "Next" at bounding box center [347, 541] width 16 height 16
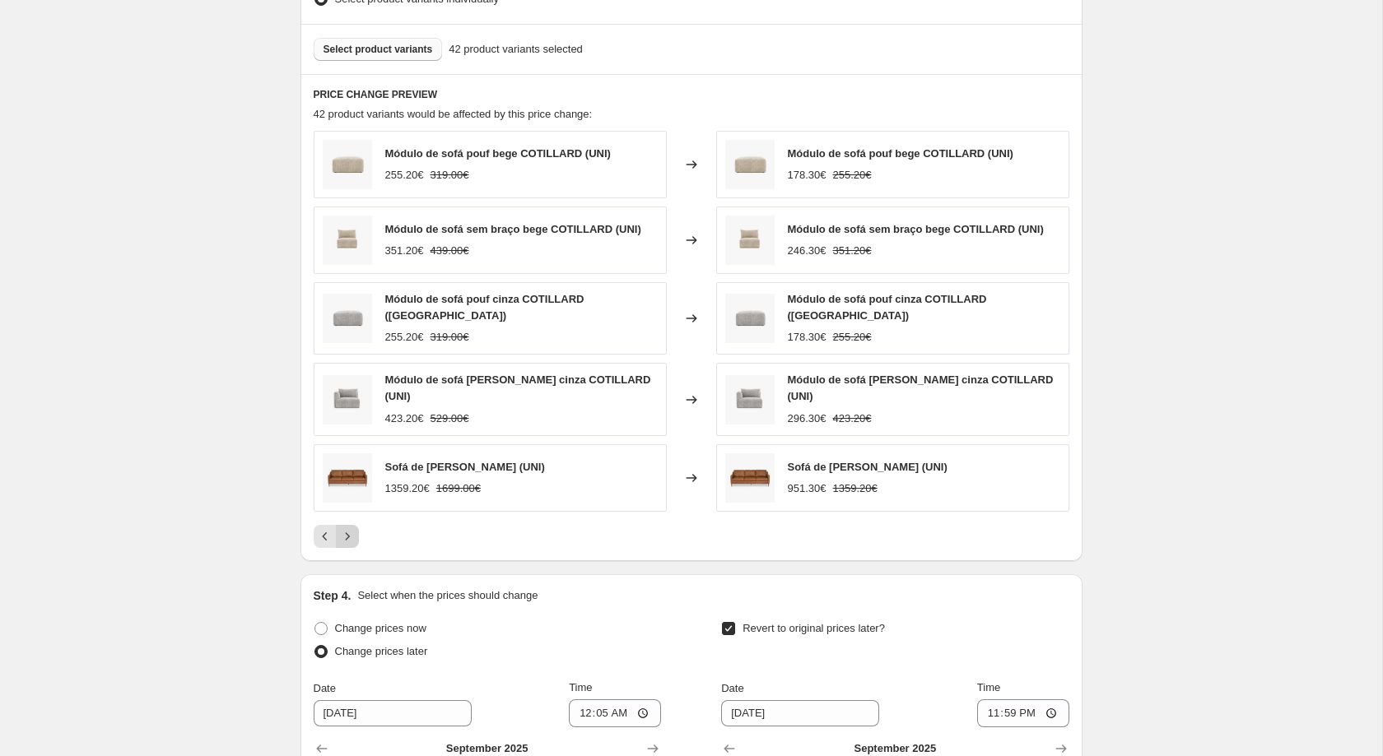
click at [343, 537] on icon "Next" at bounding box center [347, 536] width 16 height 16
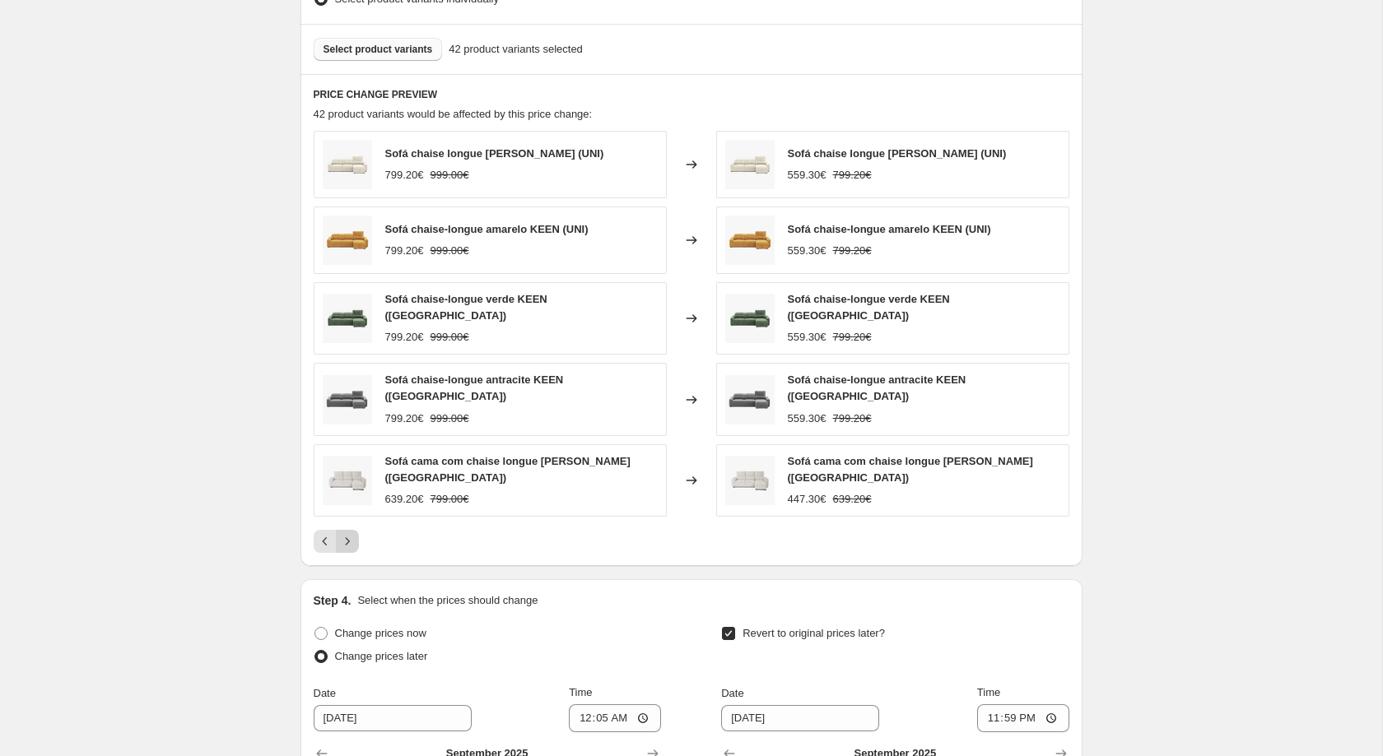
click at [343, 537] on icon "Next" at bounding box center [347, 541] width 16 height 16
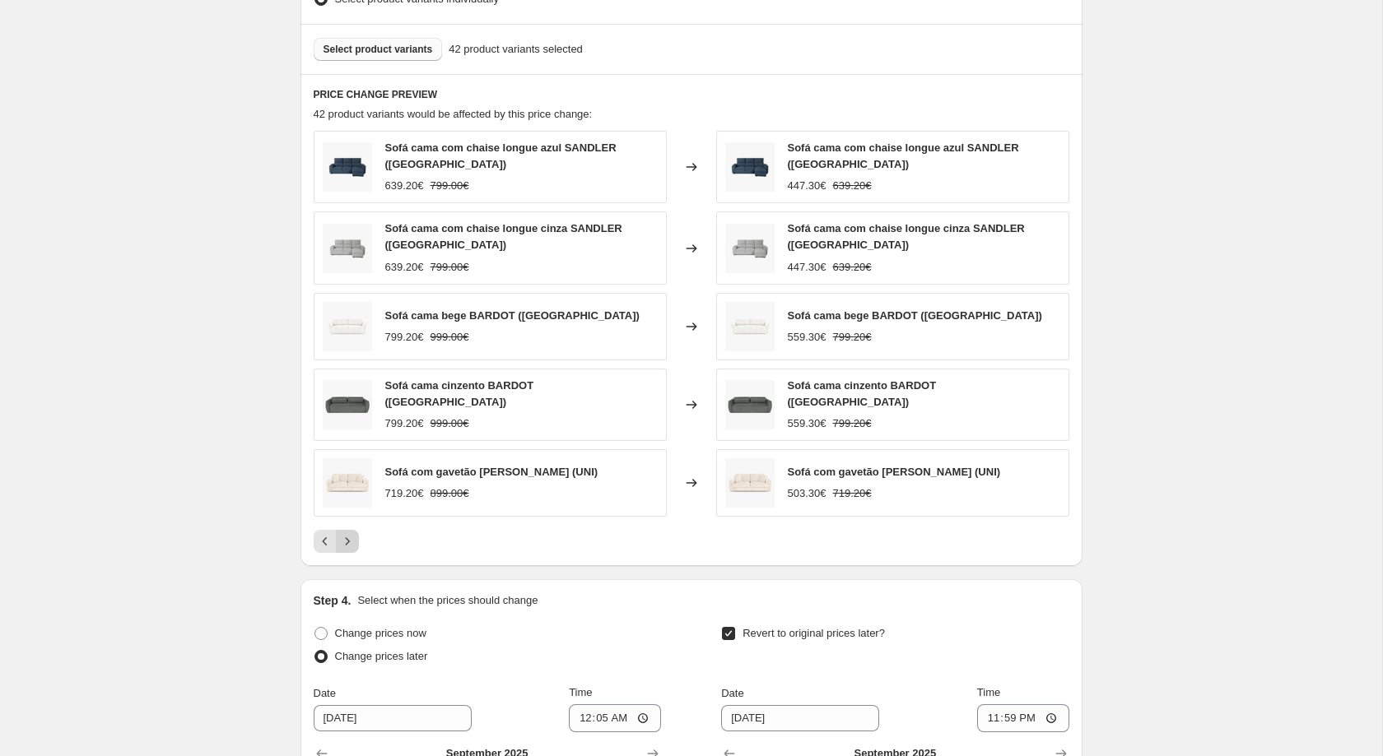
click at [343, 537] on icon "Next" at bounding box center [347, 541] width 16 height 16
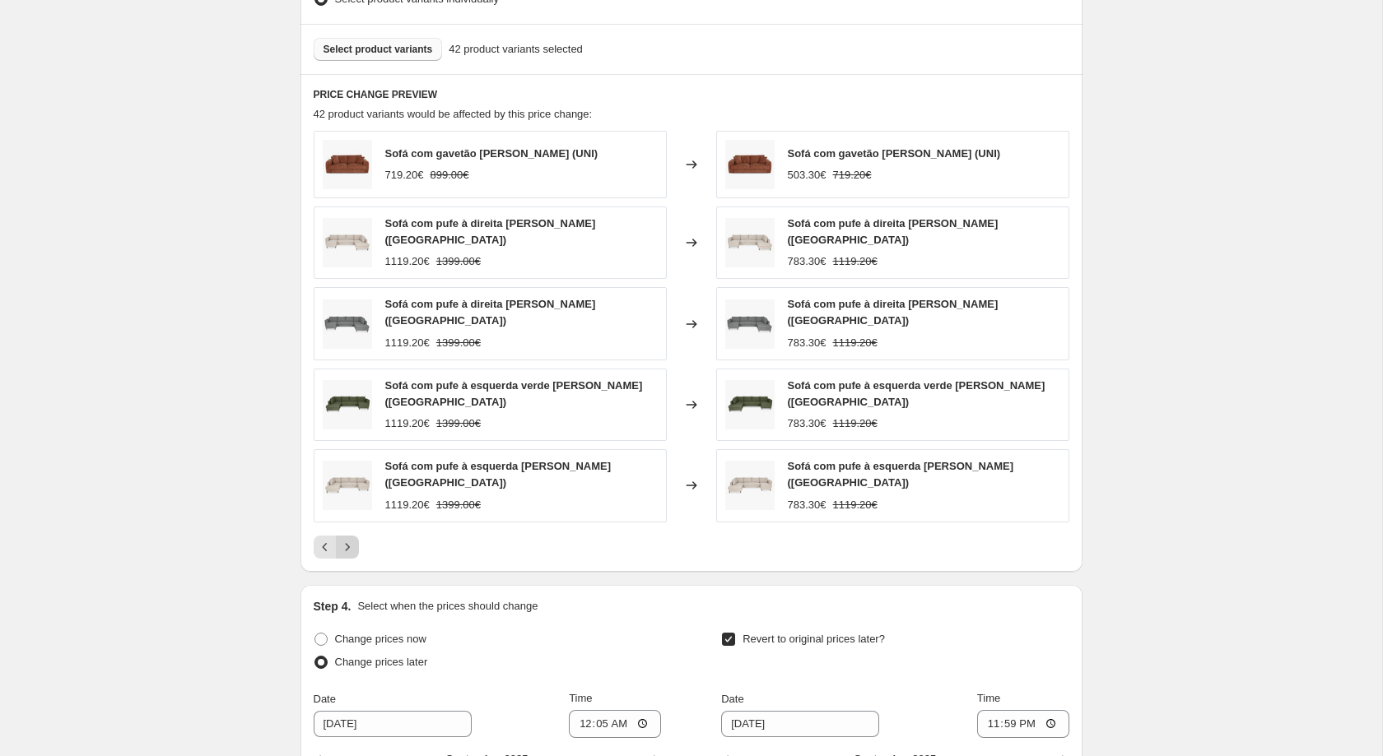
click at [343, 539] on icon "Next" at bounding box center [347, 547] width 16 height 16
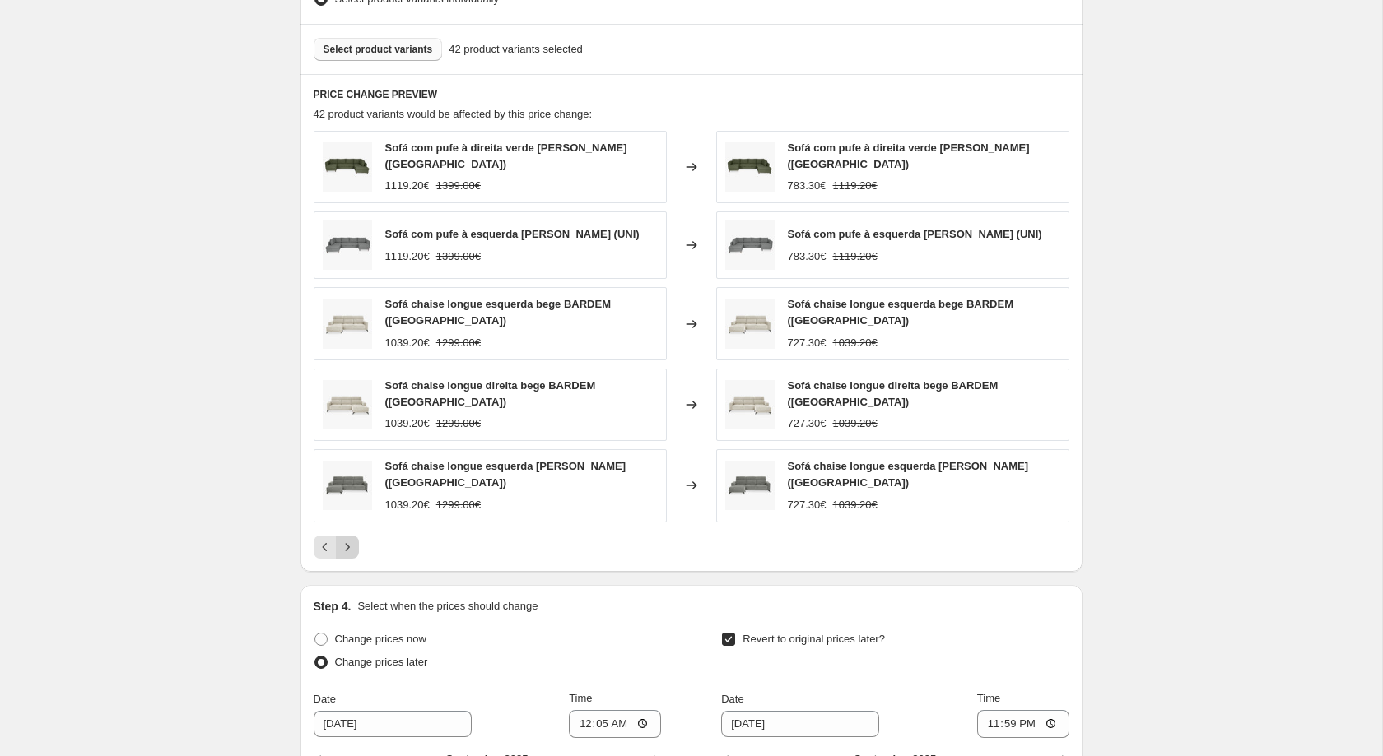
click at [343, 539] on icon "Next" at bounding box center [347, 547] width 16 height 16
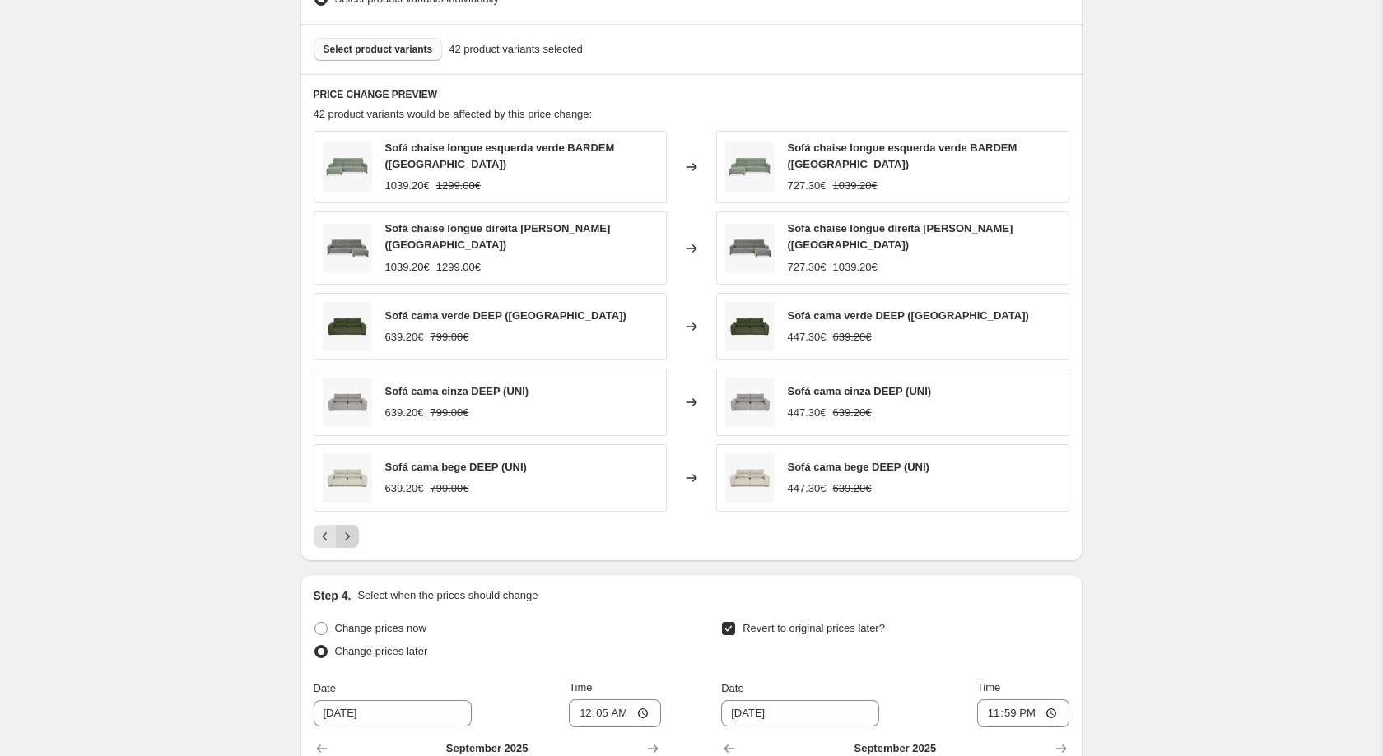
click at [343, 537] on icon "Next" at bounding box center [347, 536] width 16 height 16
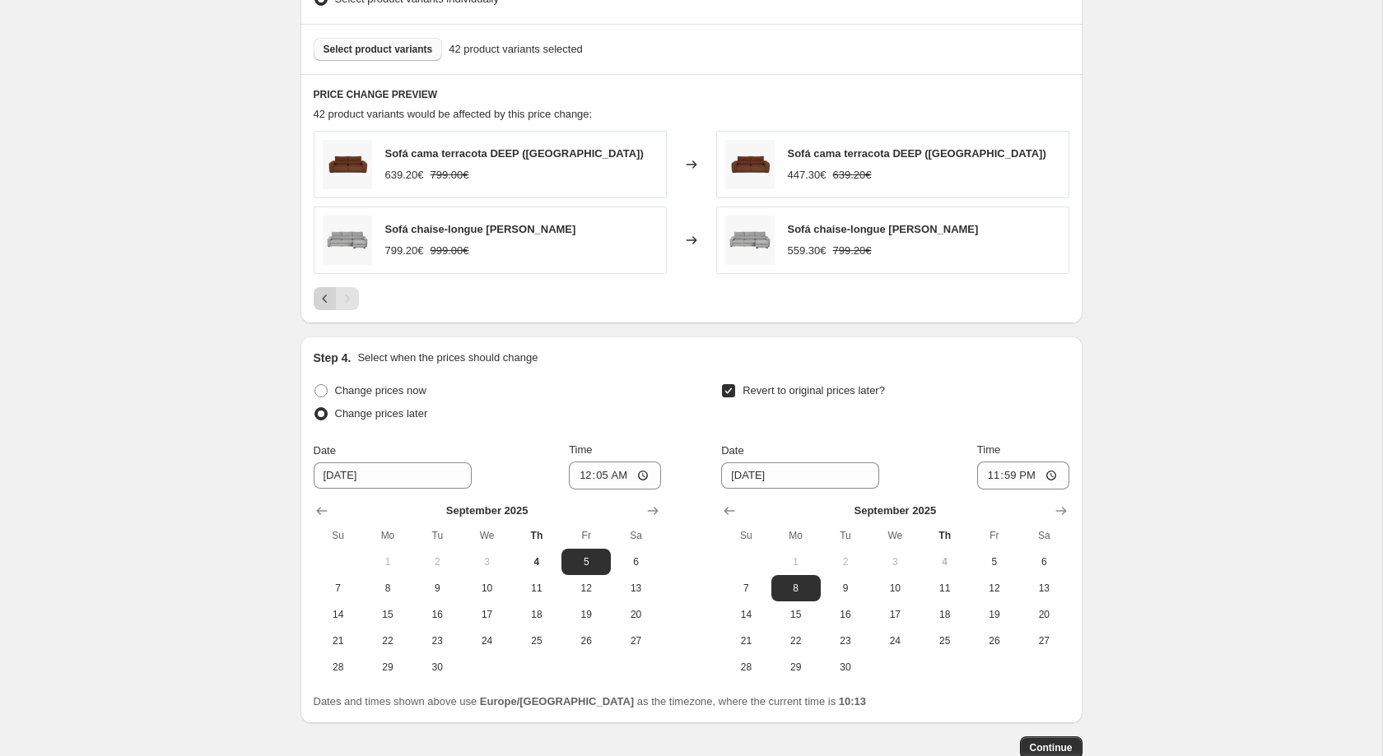
click at [321, 307] on icon "Previous" at bounding box center [325, 299] width 16 height 16
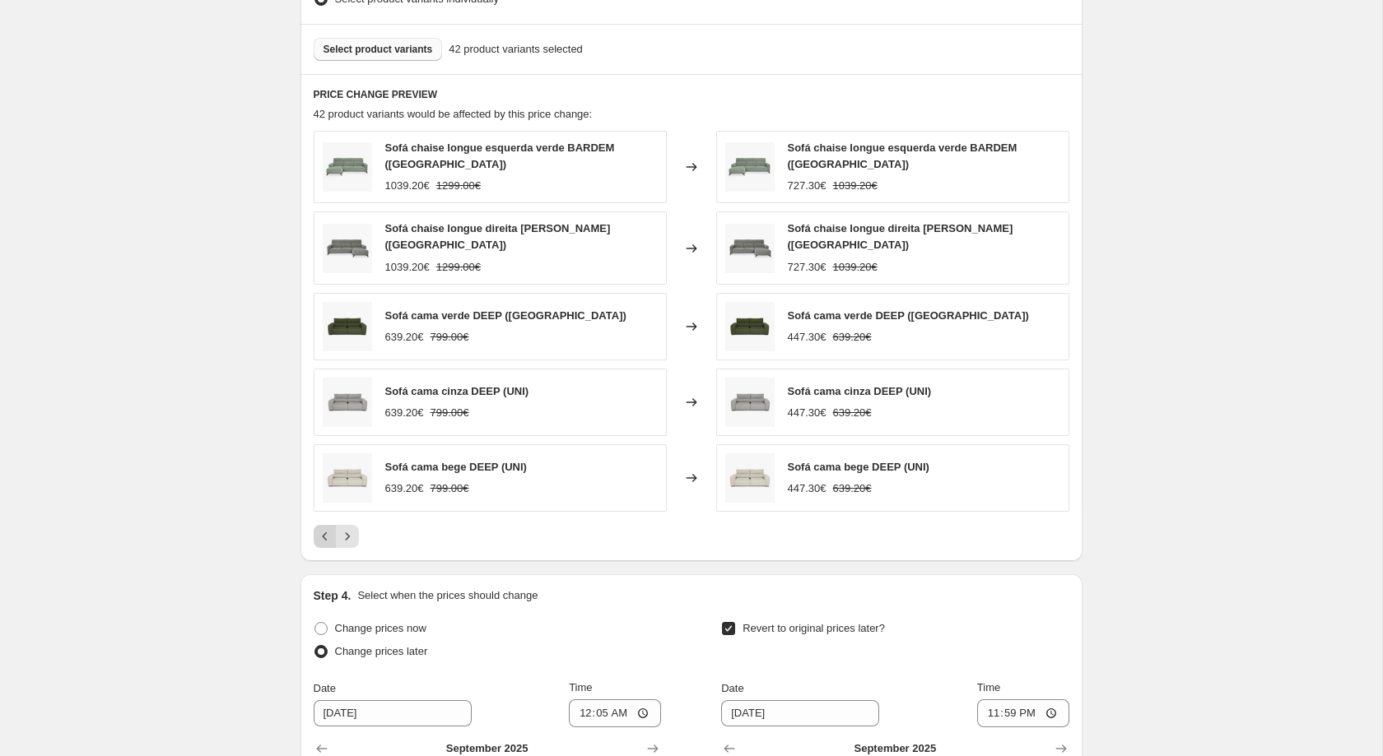
click at [328, 547] on button "Previous" at bounding box center [325, 536] width 23 height 23
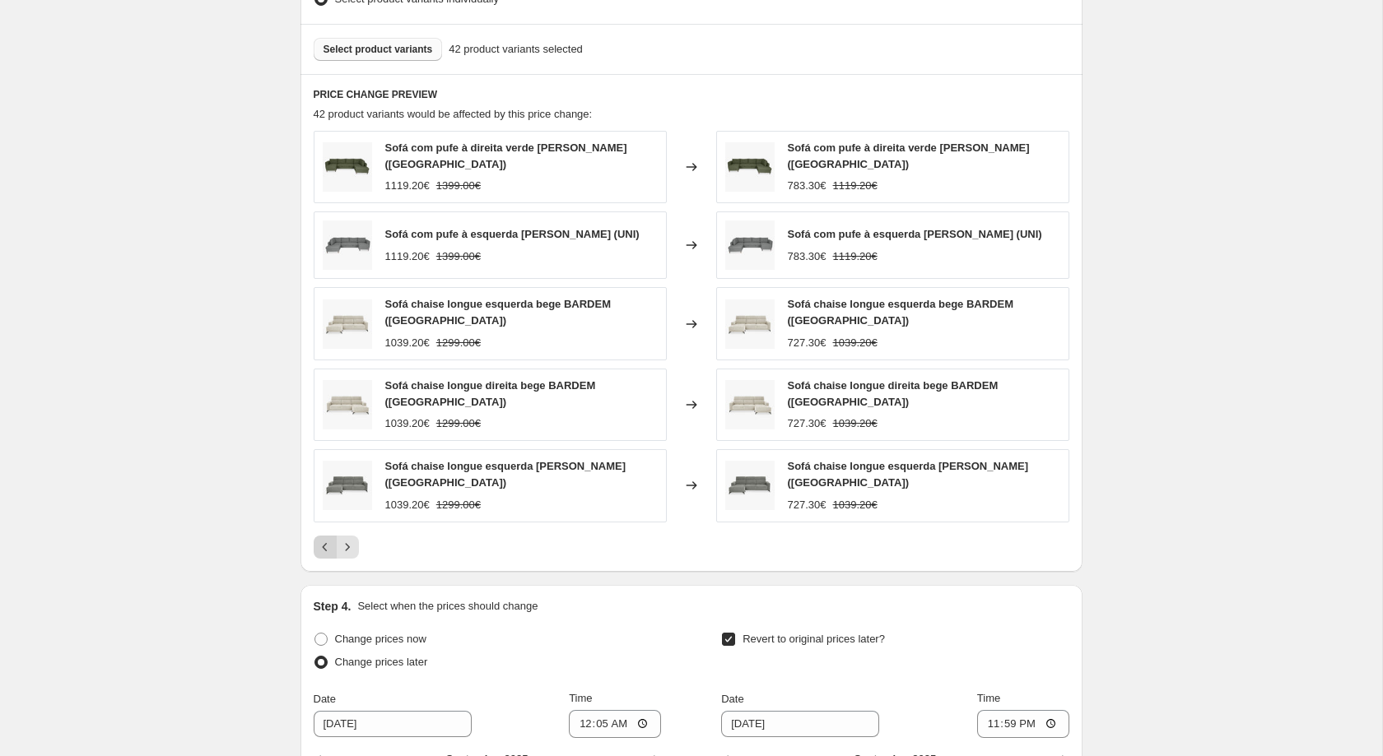
click at [328, 547] on button "Previous" at bounding box center [325, 547] width 23 height 23
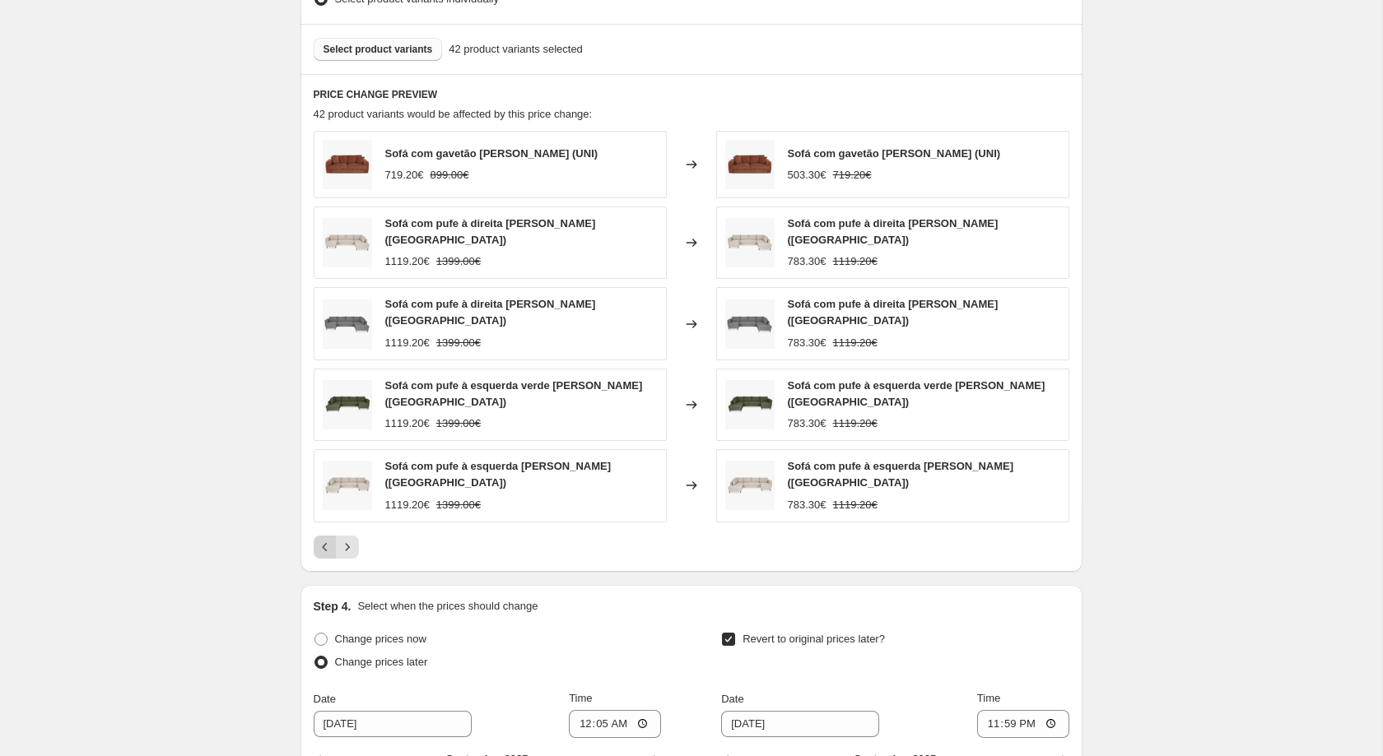
click at [328, 547] on button "Previous" at bounding box center [325, 547] width 23 height 23
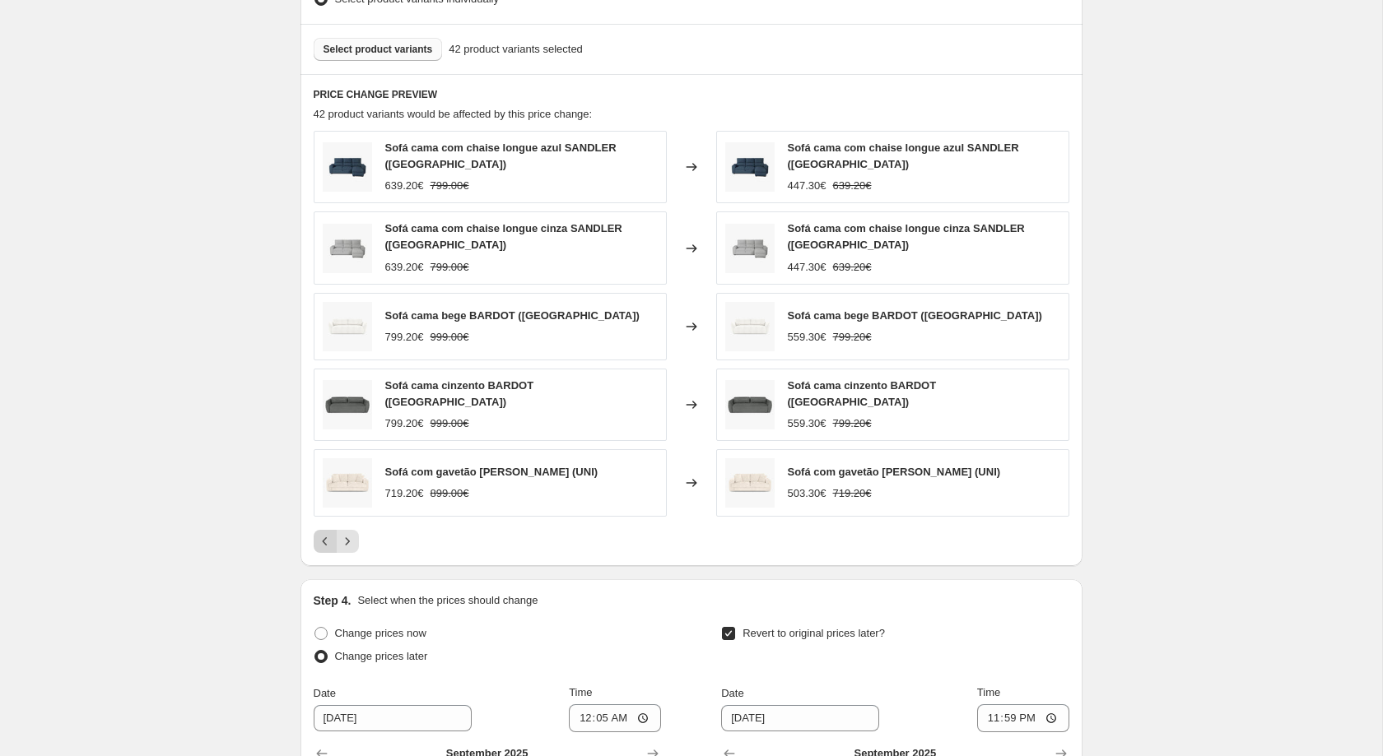
click at [328, 547] on button "Previous" at bounding box center [325, 541] width 23 height 23
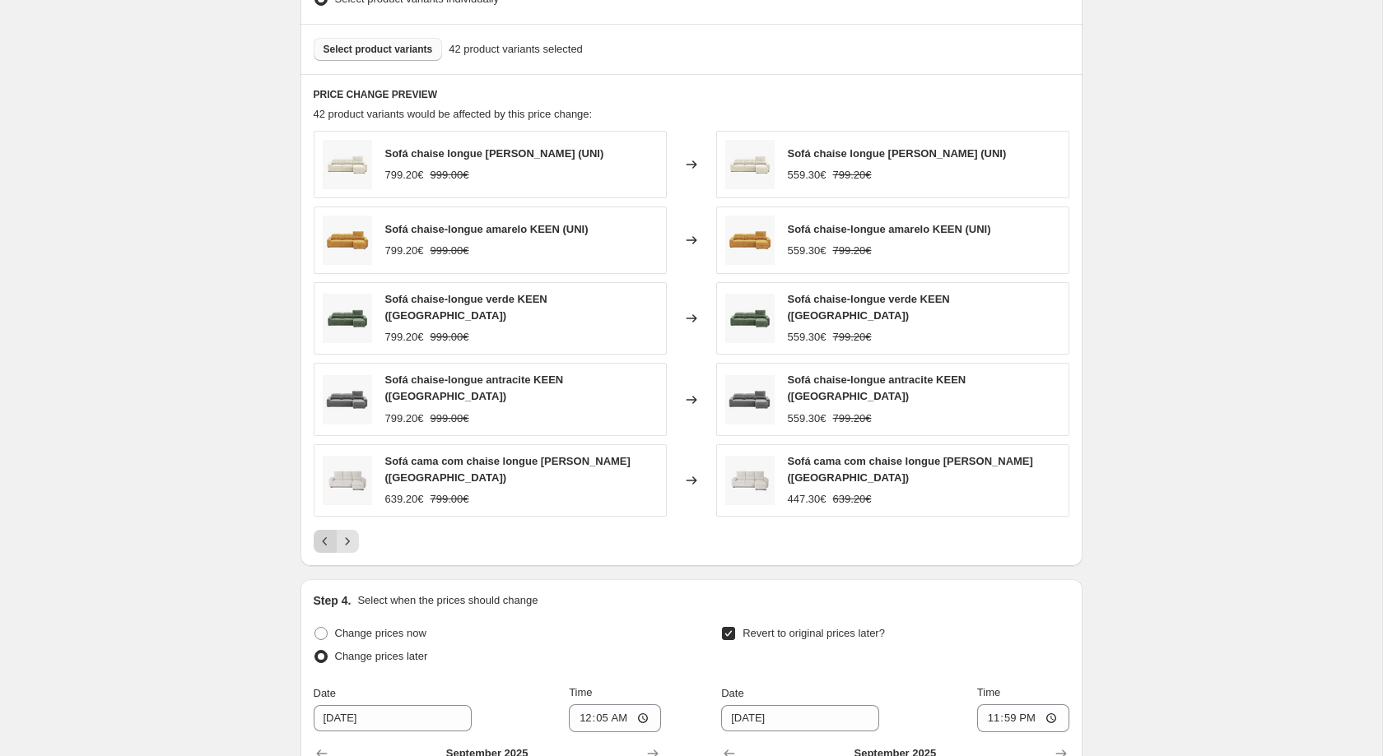
click at [328, 547] on button "Previous" at bounding box center [325, 541] width 23 height 23
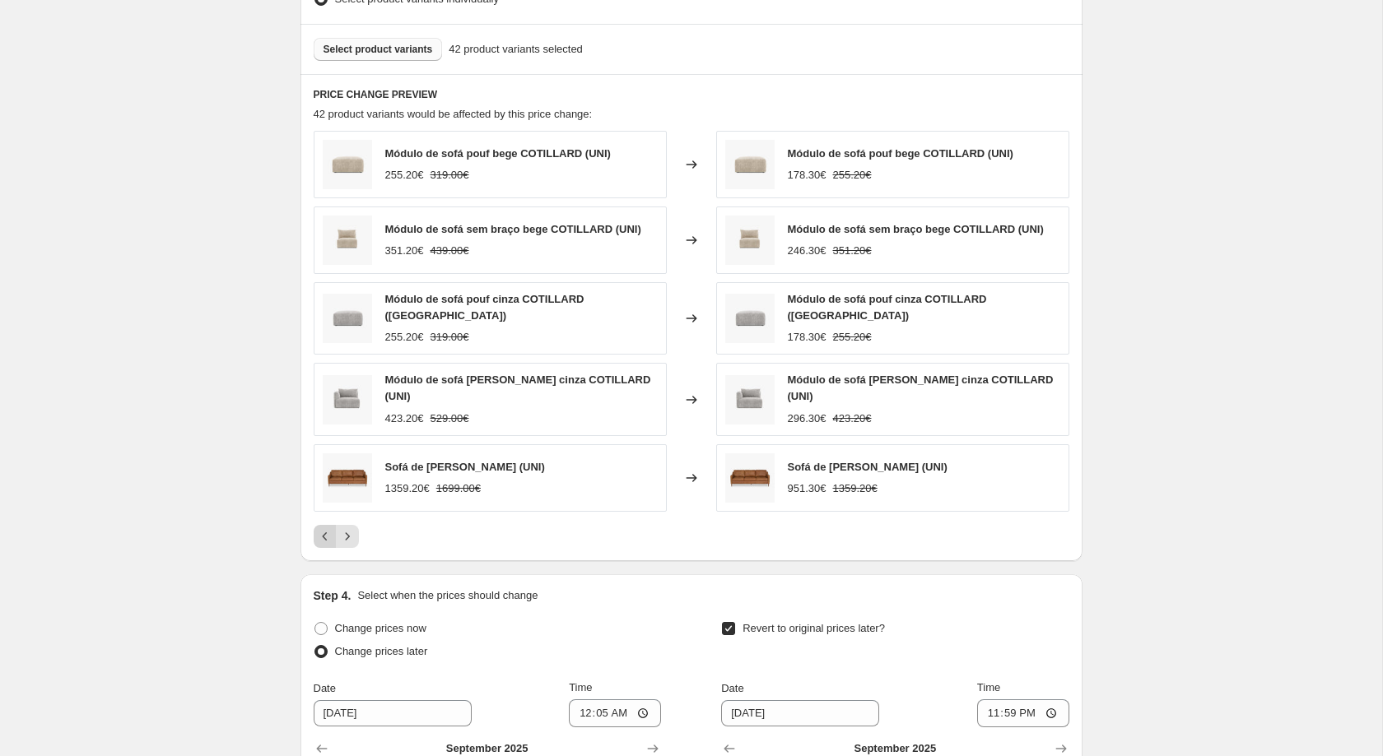
click at [328, 547] on button "Previous" at bounding box center [325, 536] width 23 height 23
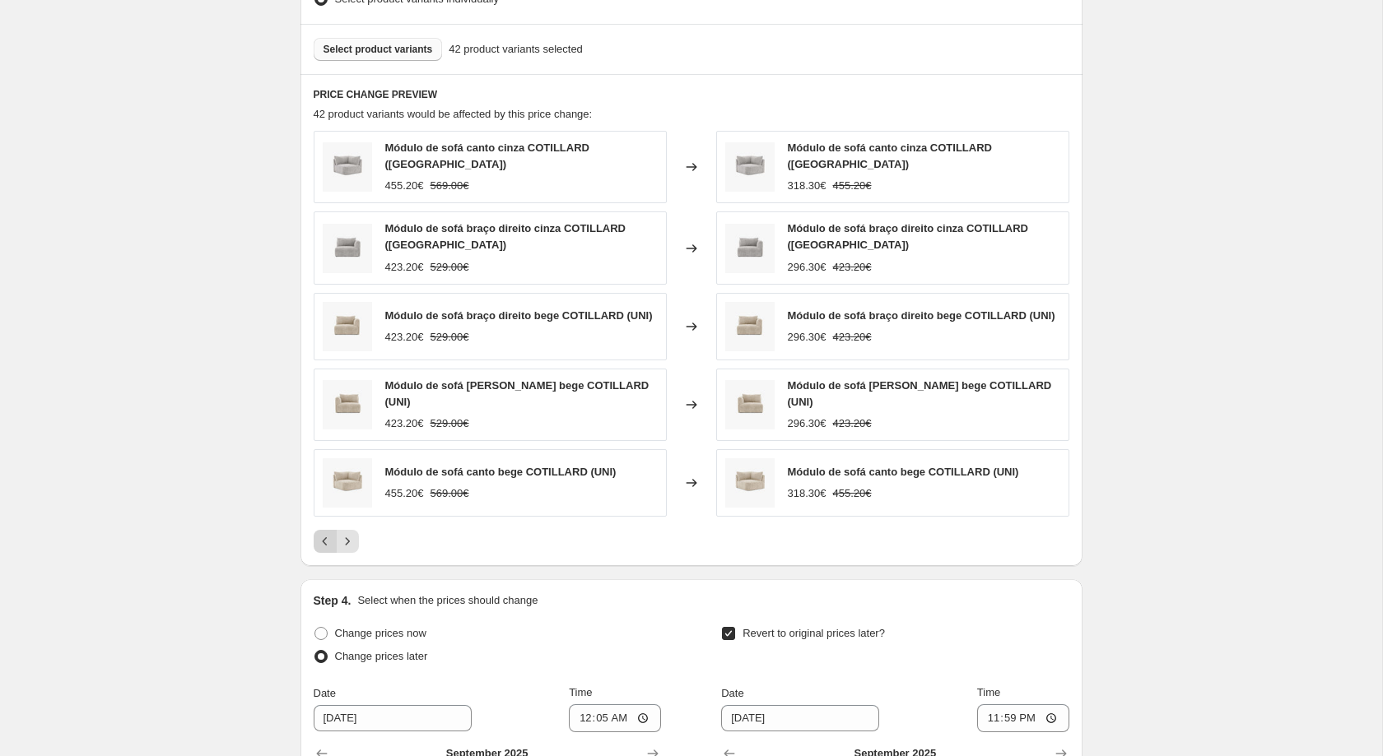
click at [328, 547] on button "Previous" at bounding box center [325, 541] width 23 height 23
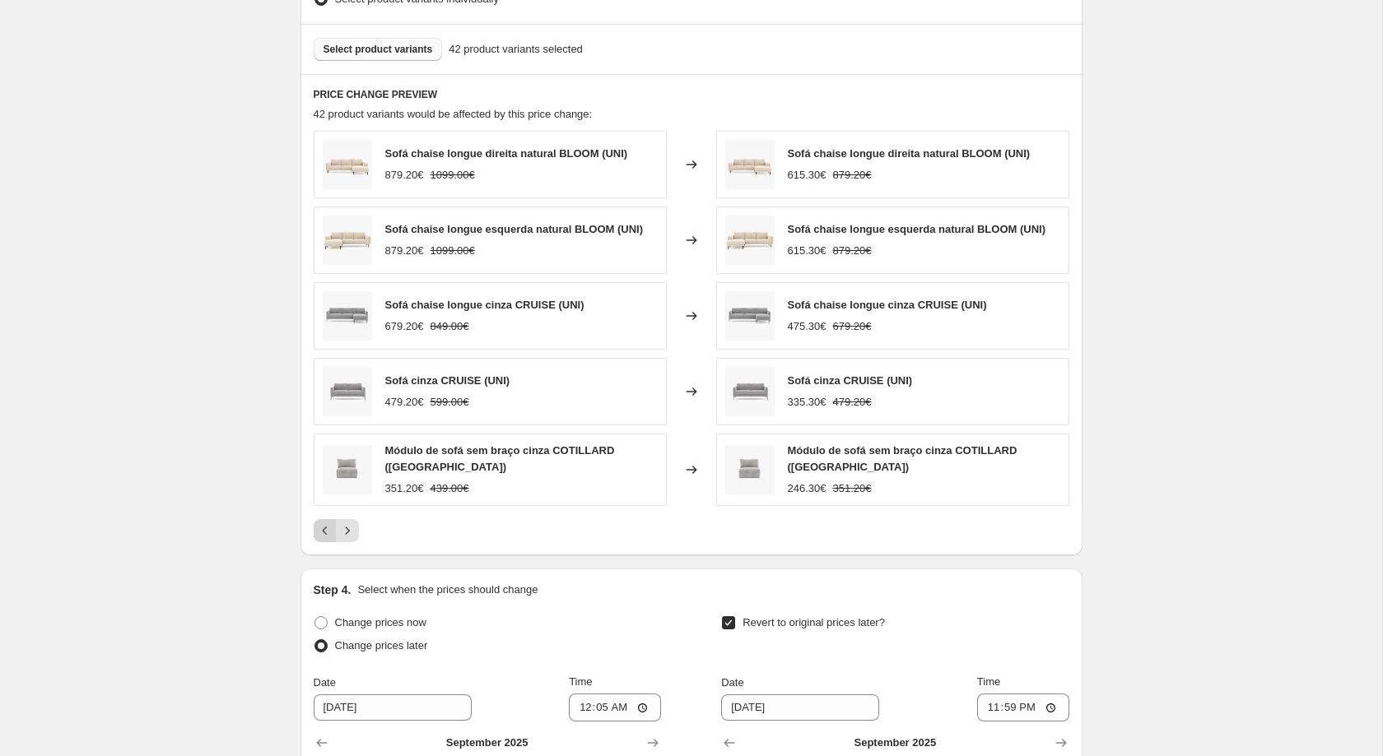
click at [328, 542] on div "Pagination" at bounding box center [325, 530] width 23 height 23
click at [412, 56] on span "Select product variants" at bounding box center [377, 49] width 109 height 13
click at [434, 74] on div "Select product variants 45 product variants selected" at bounding box center [691, 49] width 782 height 50
click at [416, 56] on span "Select product variants" at bounding box center [377, 49] width 109 height 13
click at [418, 56] on span "Select product variants" at bounding box center [377, 49] width 109 height 13
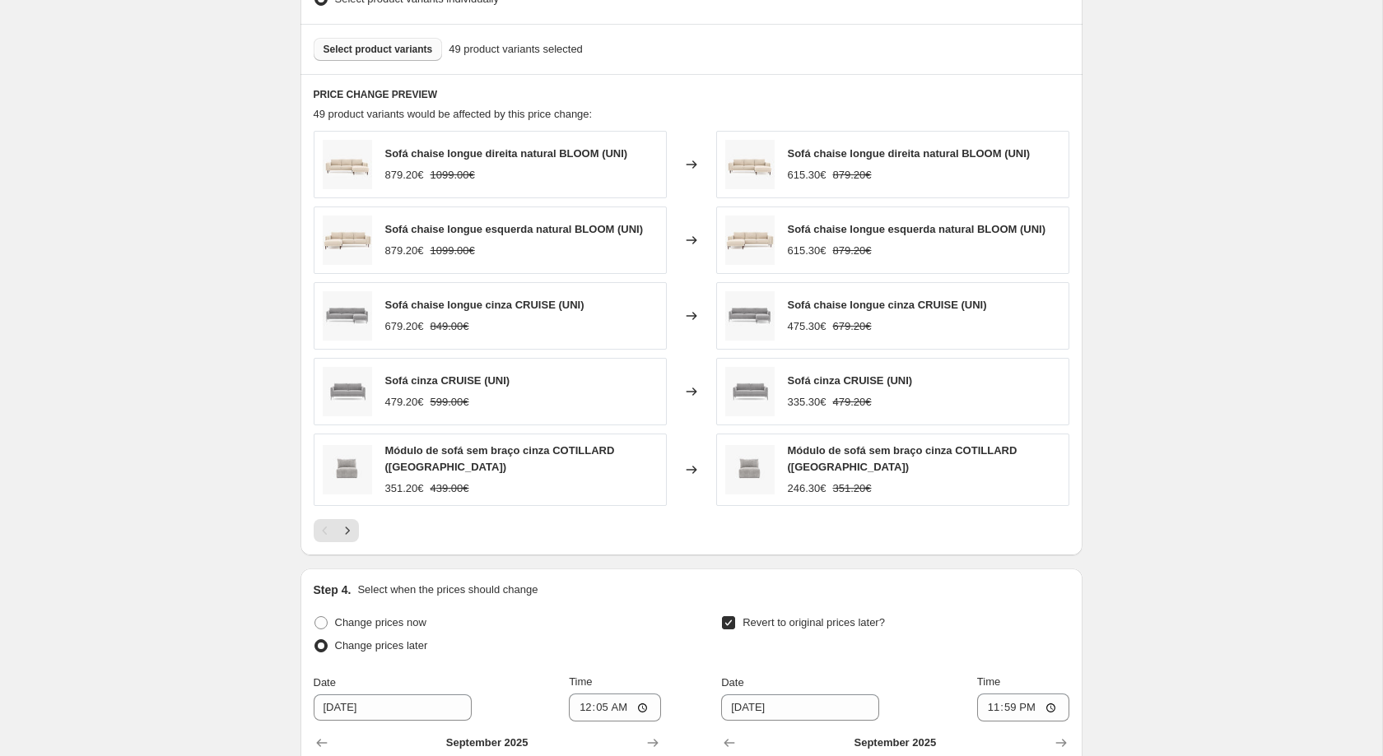
click at [413, 56] on span "Select product variants" at bounding box center [377, 49] width 109 height 13
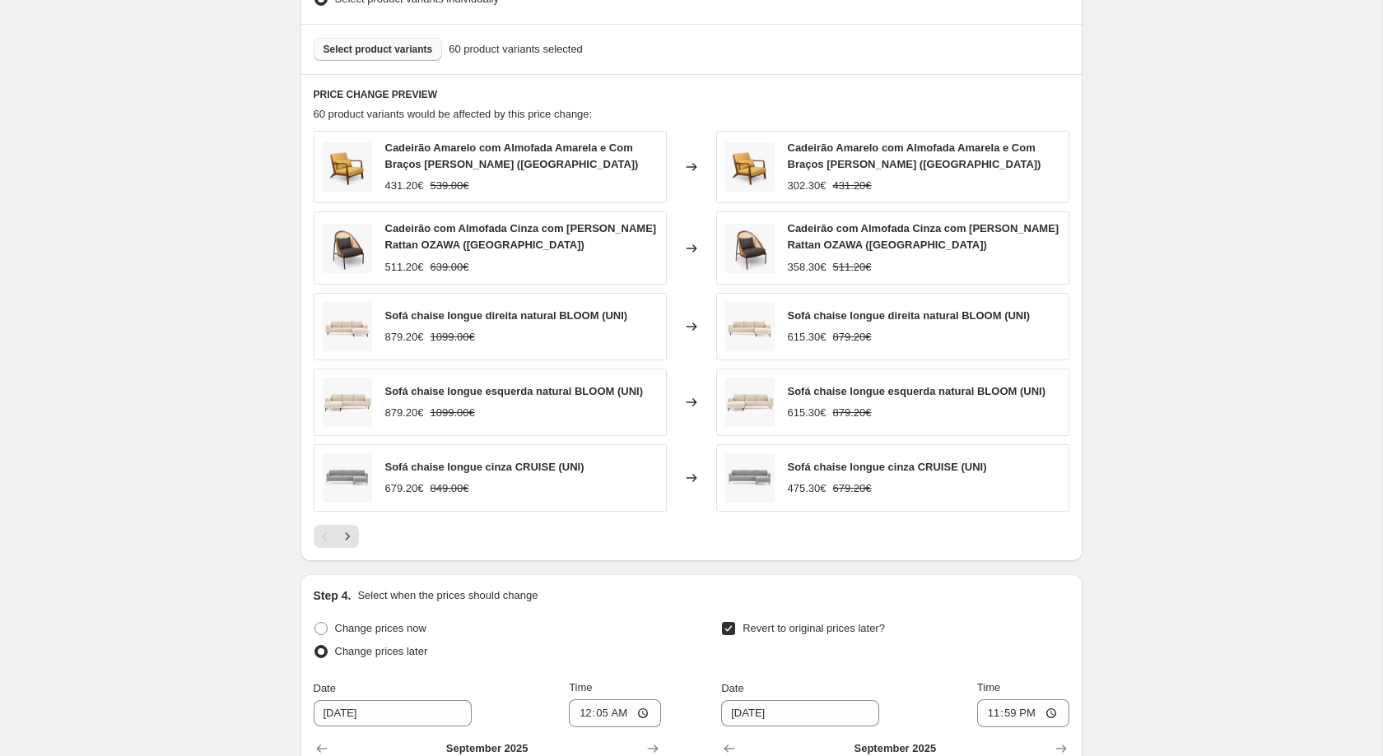
click at [416, 56] on span "Select product variants" at bounding box center [377, 49] width 109 height 13
click at [414, 56] on span "Select product variants" at bounding box center [377, 49] width 109 height 13
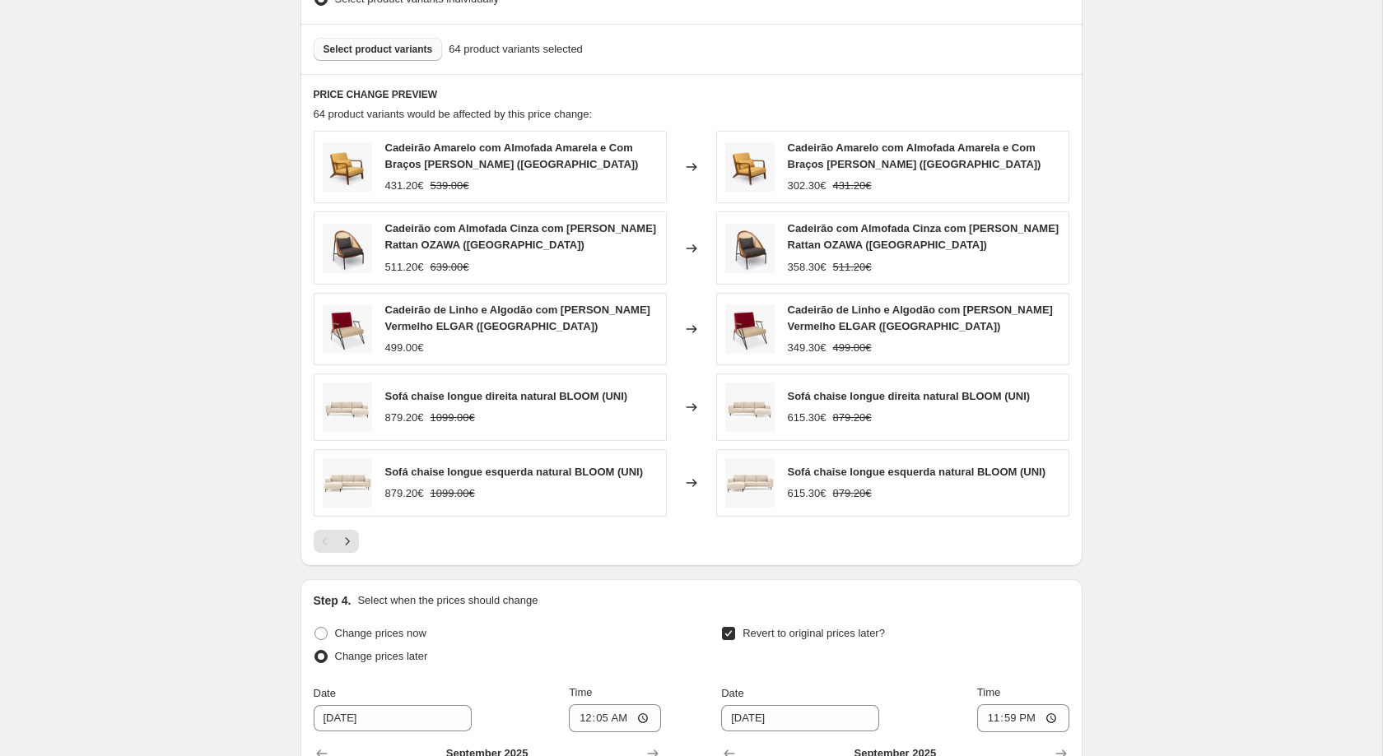
click at [360, 53] on span "Select product variants" at bounding box center [377, 49] width 109 height 13
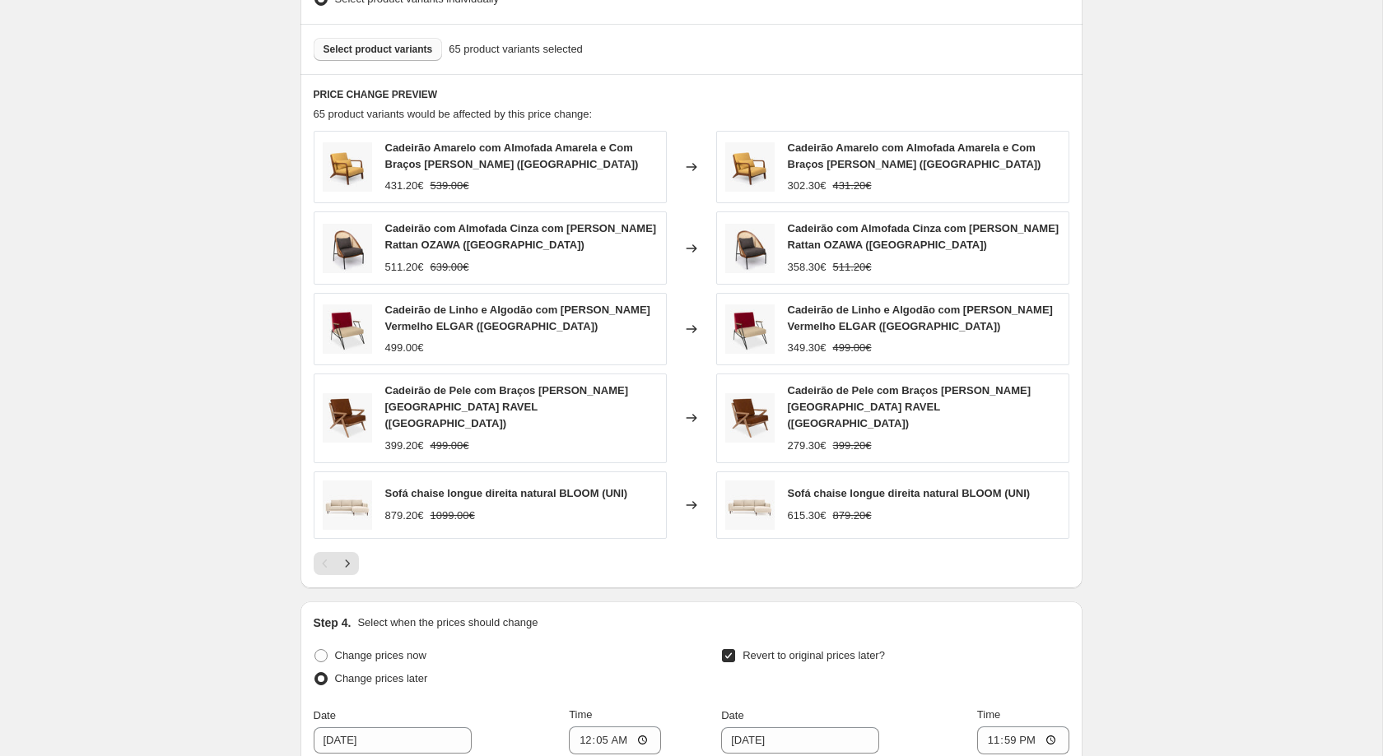
click at [415, 73] on div "Select product variants 65 product variants selected" at bounding box center [691, 49] width 782 height 50
click at [414, 56] on span "Select product variants" at bounding box center [377, 49] width 109 height 13
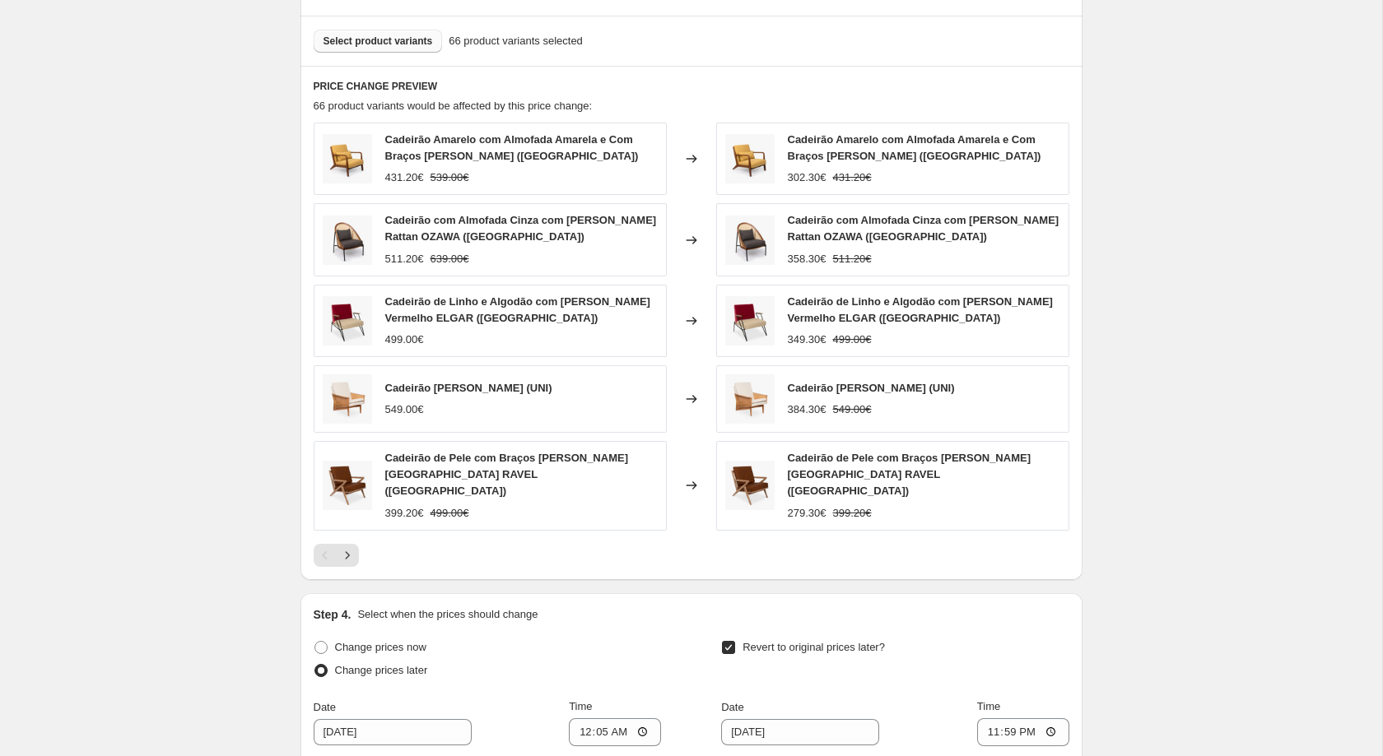
scroll to position [996, 0]
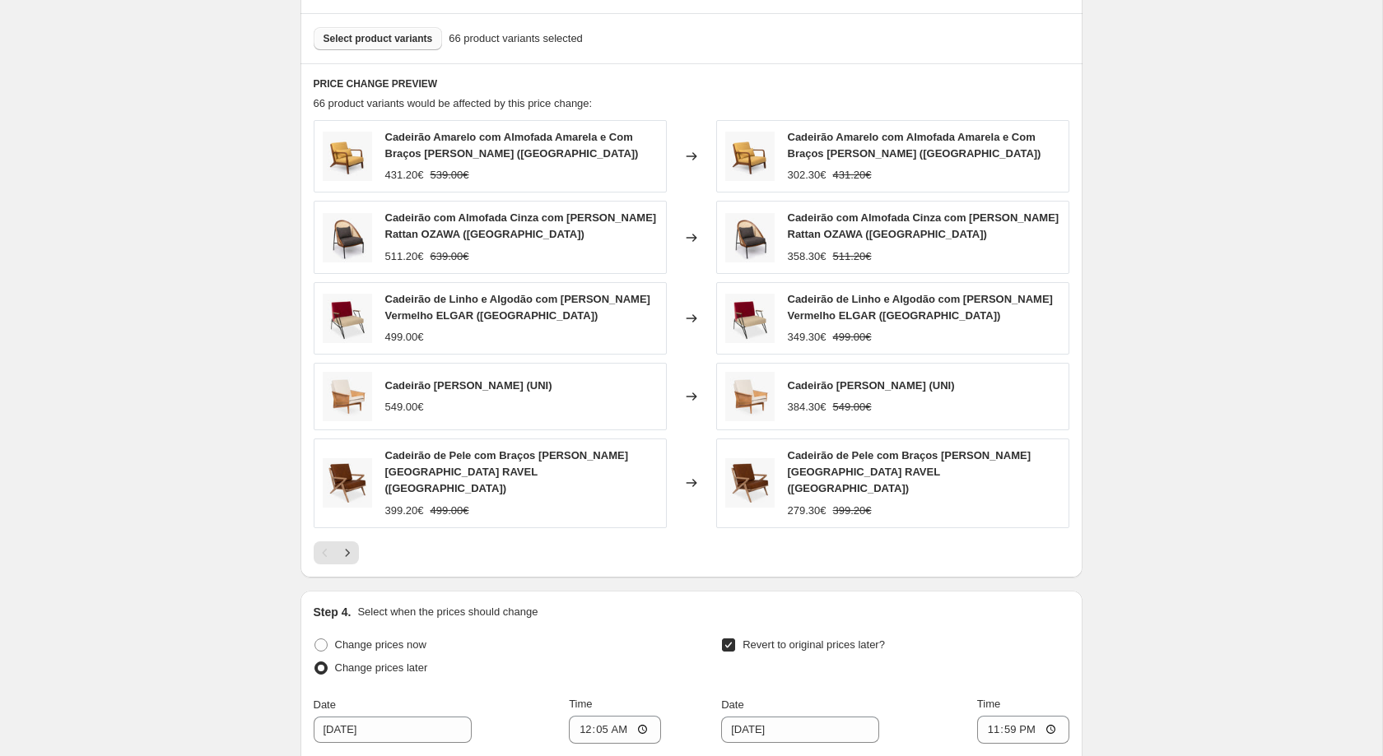
click at [435, 63] on div "Select product variants 66 product variants selected" at bounding box center [691, 38] width 782 height 50
click at [423, 45] on span "Select product variants" at bounding box center [377, 38] width 109 height 13
click at [403, 50] on button "Select product variants" at bounding box center [378, 38] width 129 height 23
click at [403, 60] on div "Select product variants 67 product variants selected" at bounding box center [691, 38] width 782 height 50
click at [403, 50] on button "Select product variants" at bounding box center [378, 38] width 129 height 23
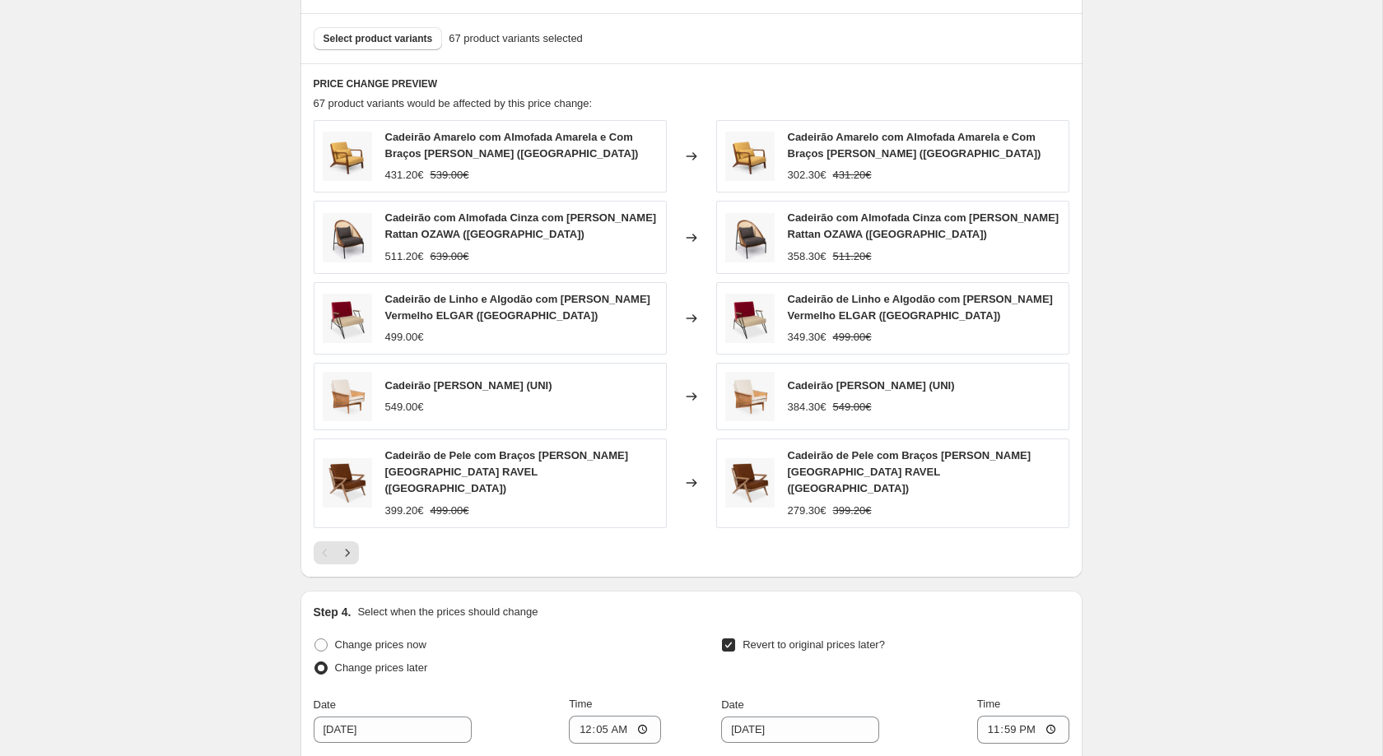
click at [438, 50] on div "Select product variants 67 product variants selected" at bounding box center [692, 38] width 756 height 23
click at [426, 49] on button "Select product variants" at bounding box center [378, 38] width 129 height 23
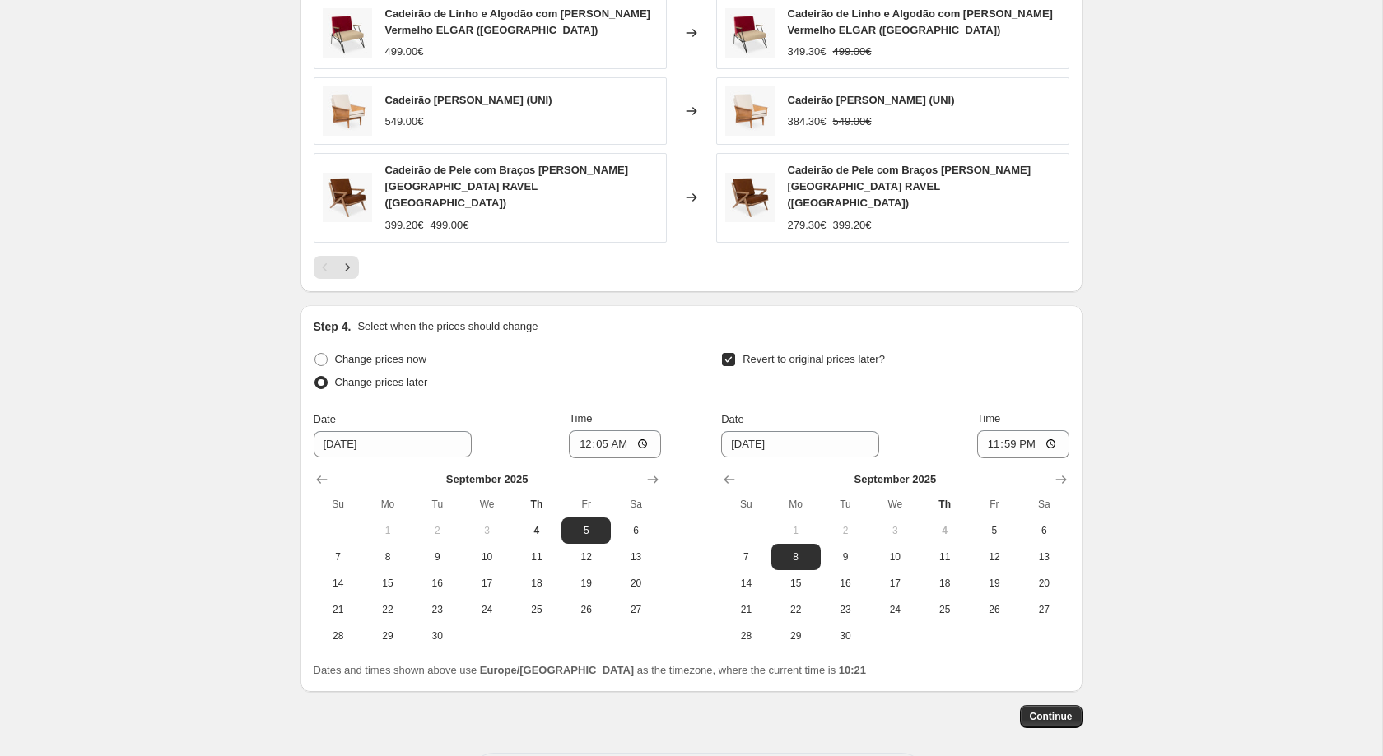
scroll to position [1342, 0]
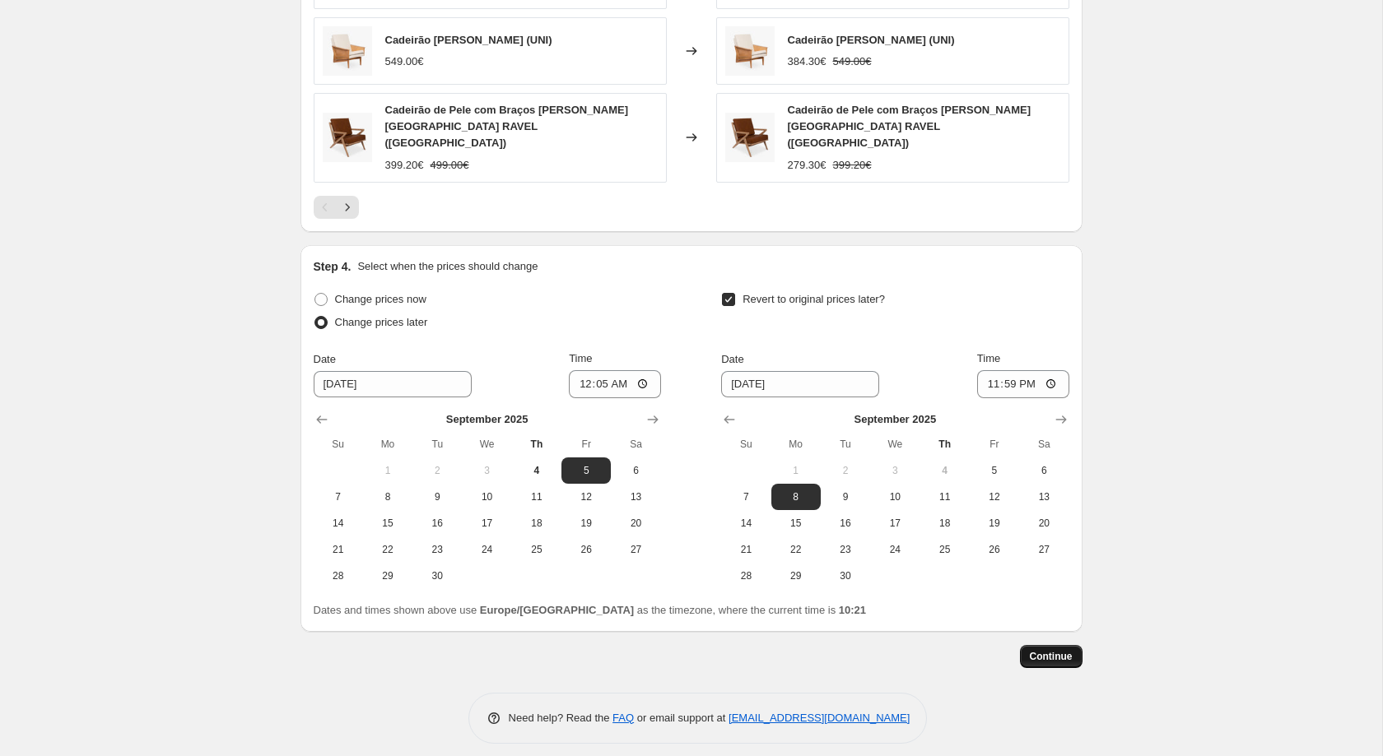
click at [1037, 650] on span "Continue" at bounding box center [1051, 656] width 43 height 13
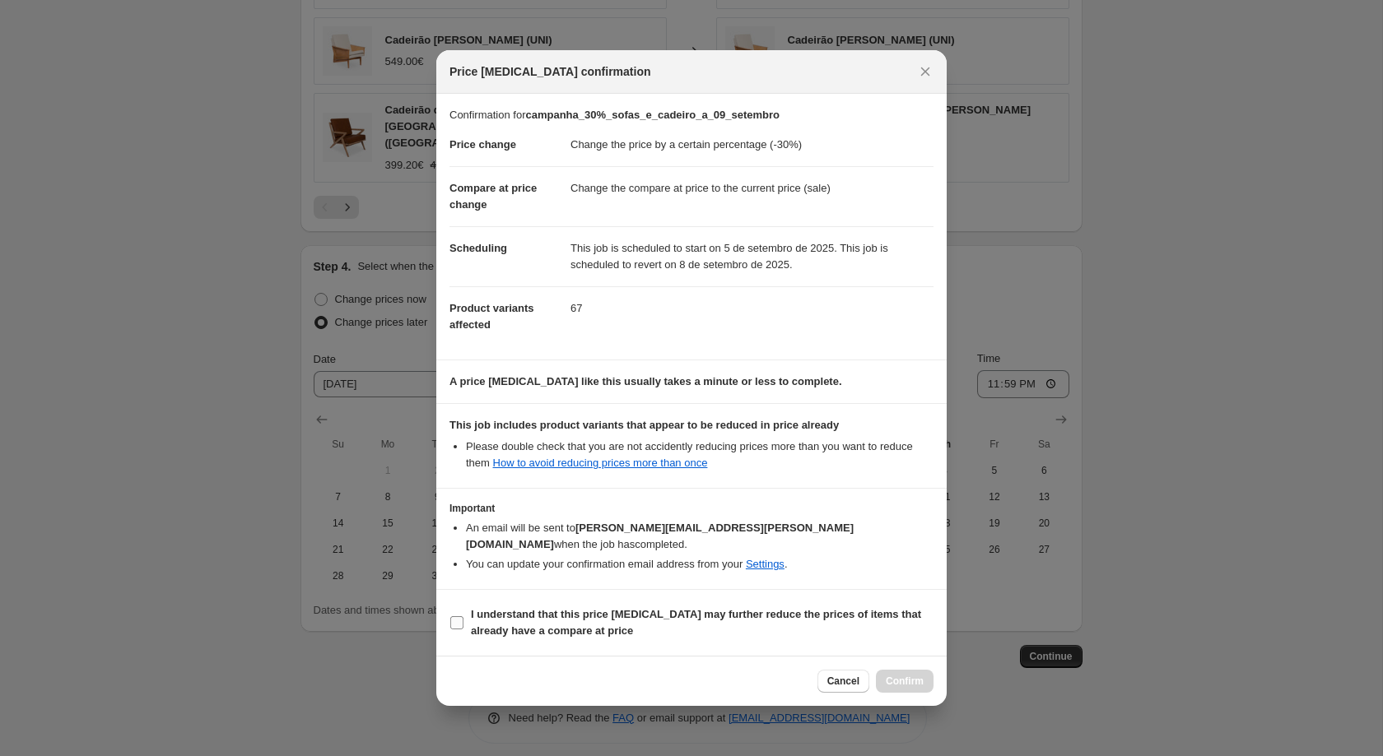
click at [602, 608] on b "I understand that this price change job may further reduce the prices of items …" at bounding box center [696, 622] width 450 height 29
click at [463, 616] on input "I understand that this price change job may further reduce the prices of items …" at bounding box center [456, 622] width 13 height 13
checkbox input "true"
click at [898, 657] on div "Cancel Confirm" at bounding box center [691, 681] width 510 height 50
click at [903, 675] on span "Confirm" at bounding box center [905, 681] width 38 height 13
